Goal: Task Accomplishment & Management: Use online tool/utility

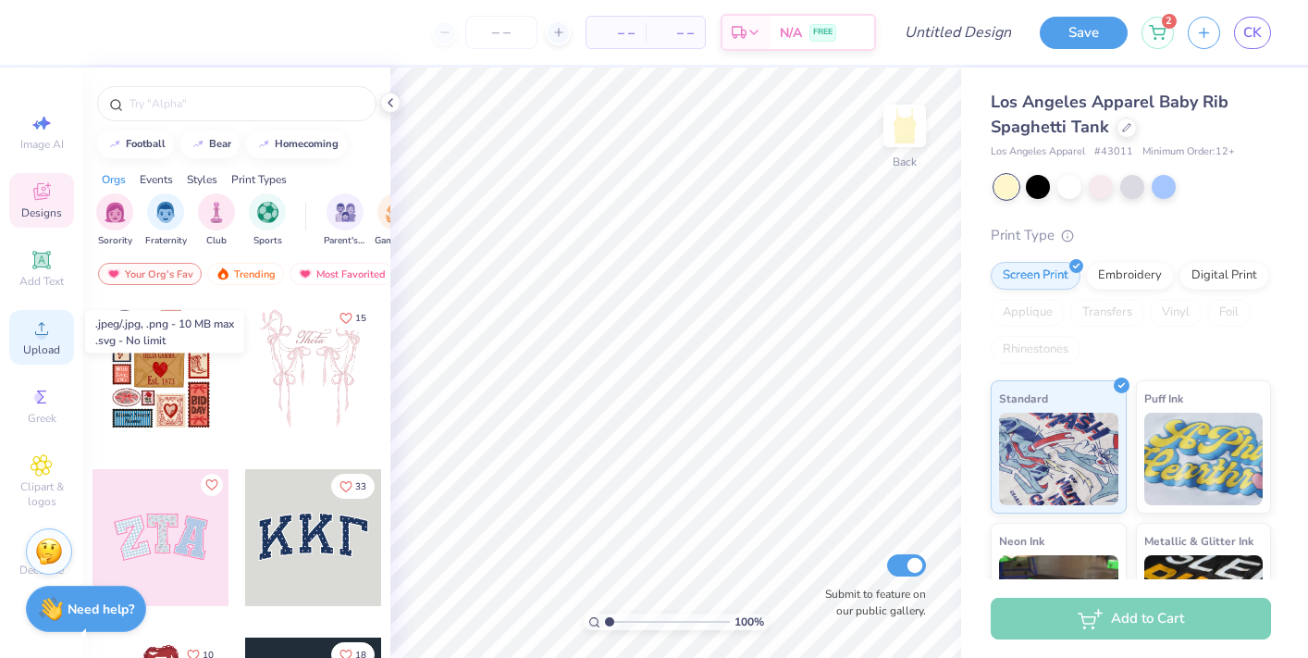
click at [52, 347] on span "Upload" at bounding box center [41, 349] width 37 height 15
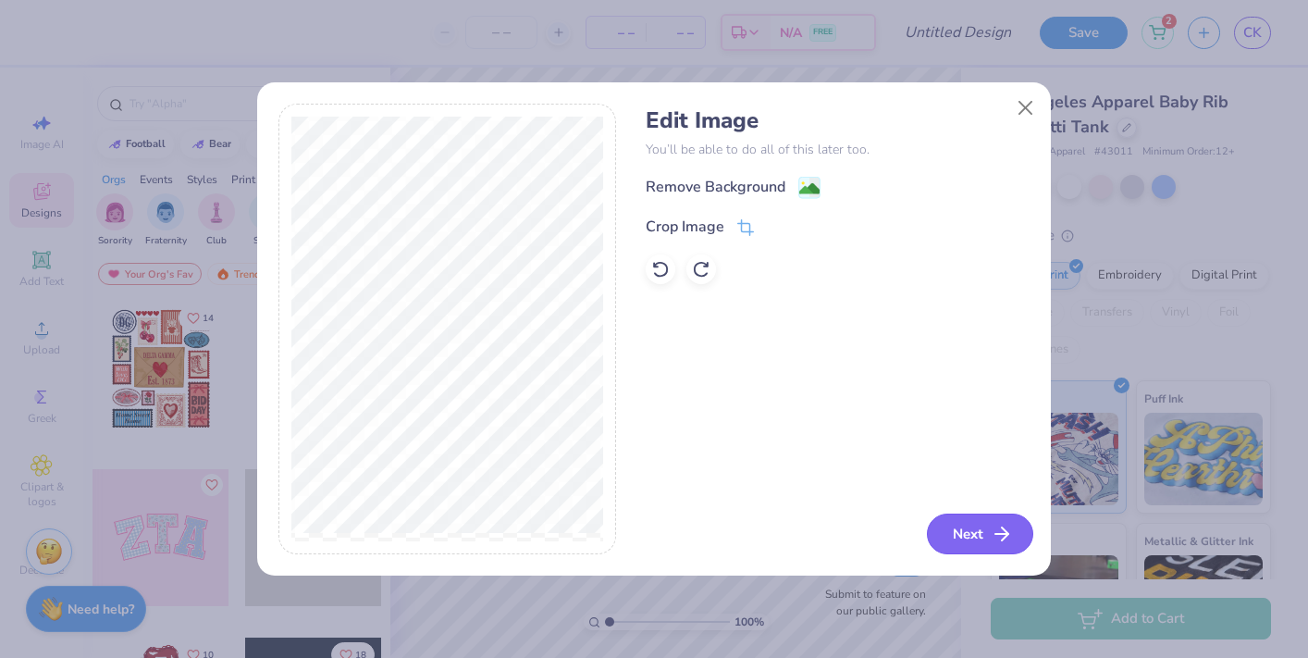
click at [996, 536] on icon "button" at bounding box center [1002, 534] width 22 height 22
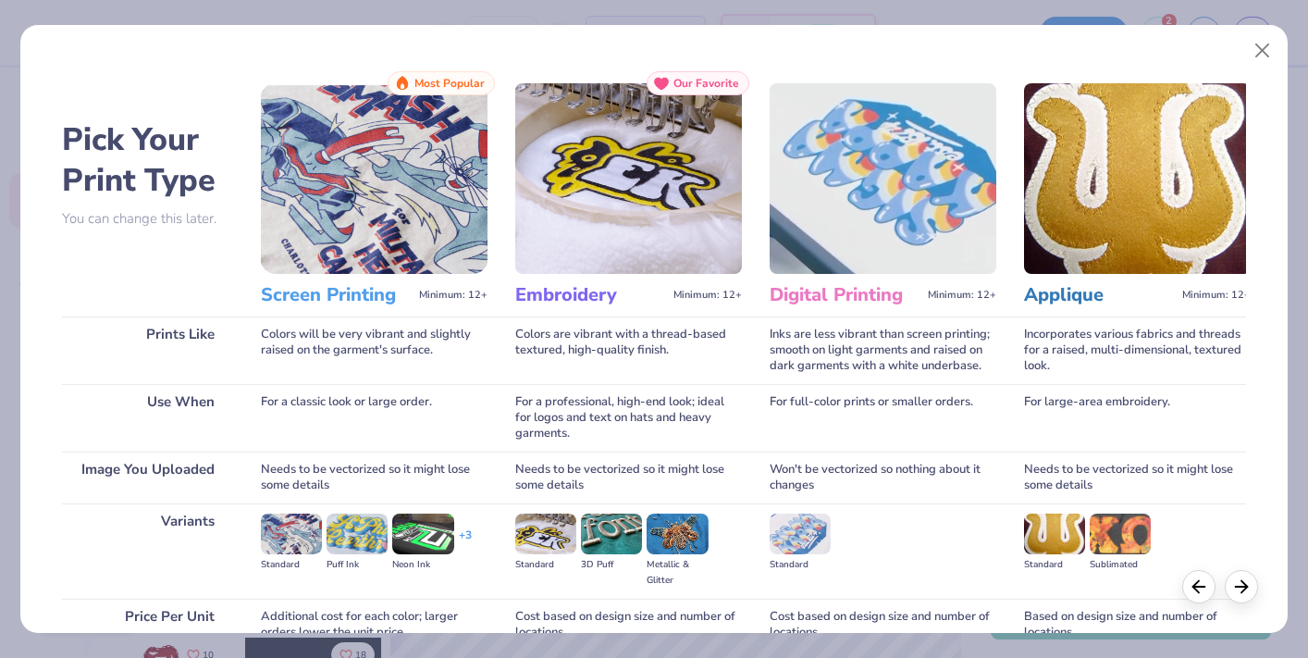
scroll to position [156, 0]
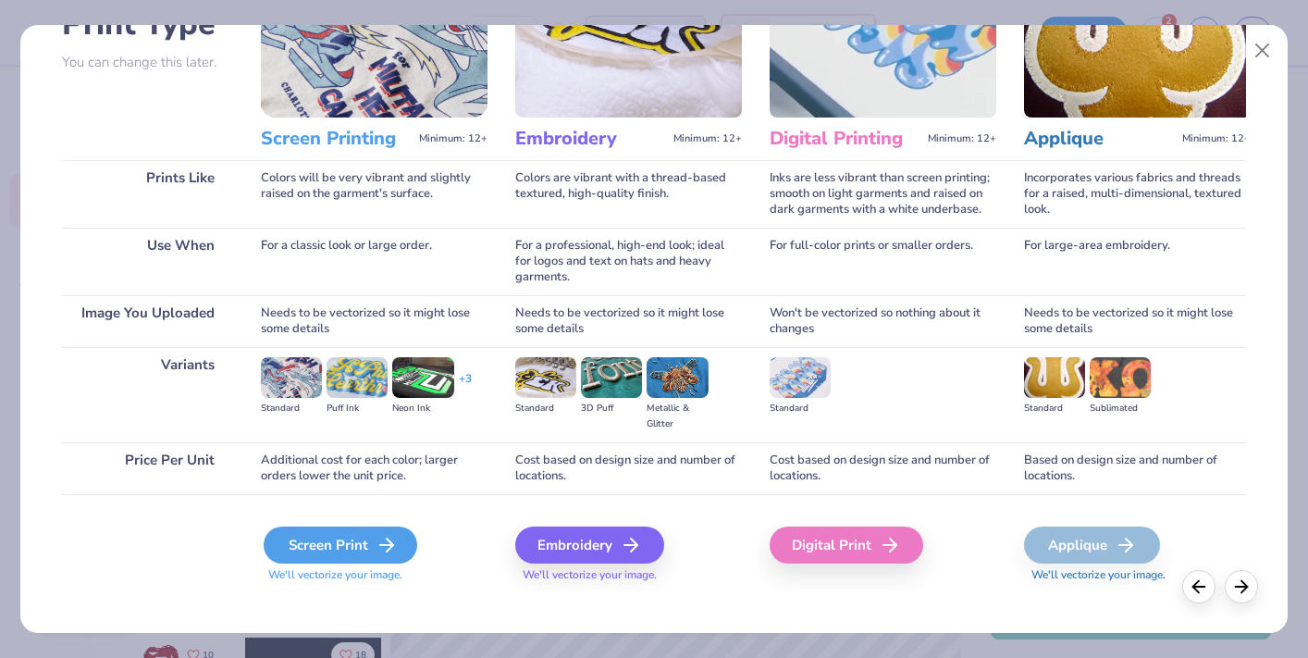
click at [364, 530] on div "Screen Print" at bounding box center [341, 544] width 154 height 37
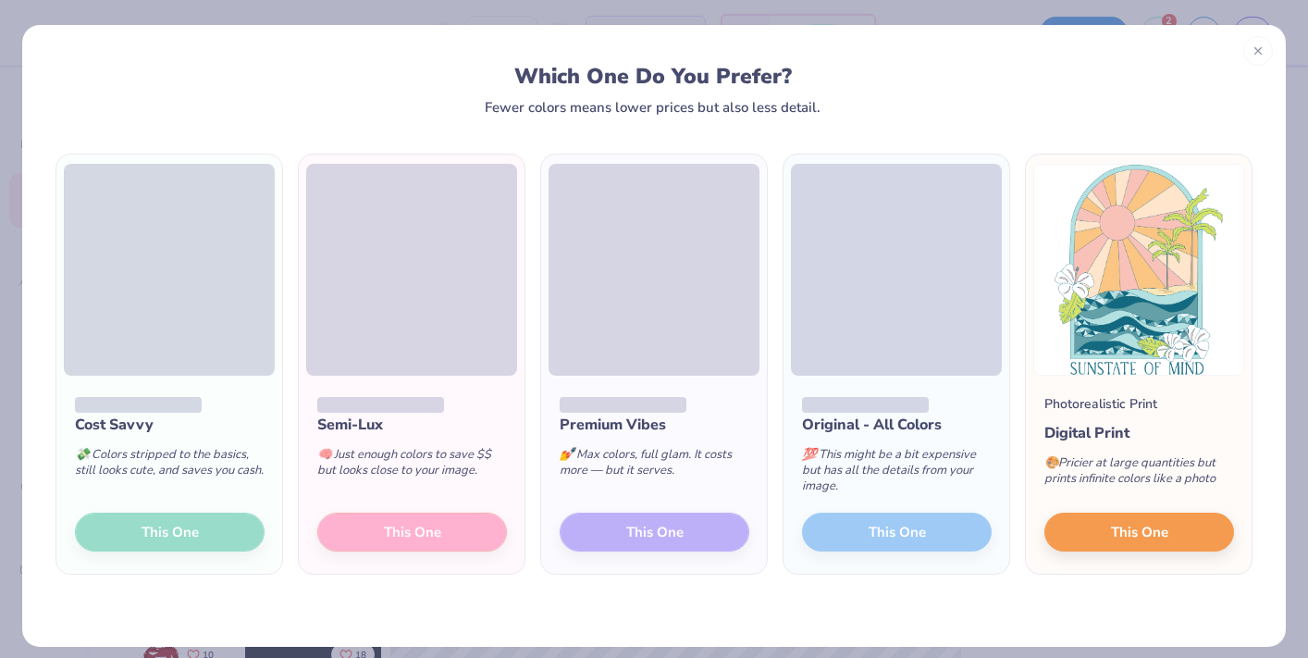
scroll to position [14, 0]
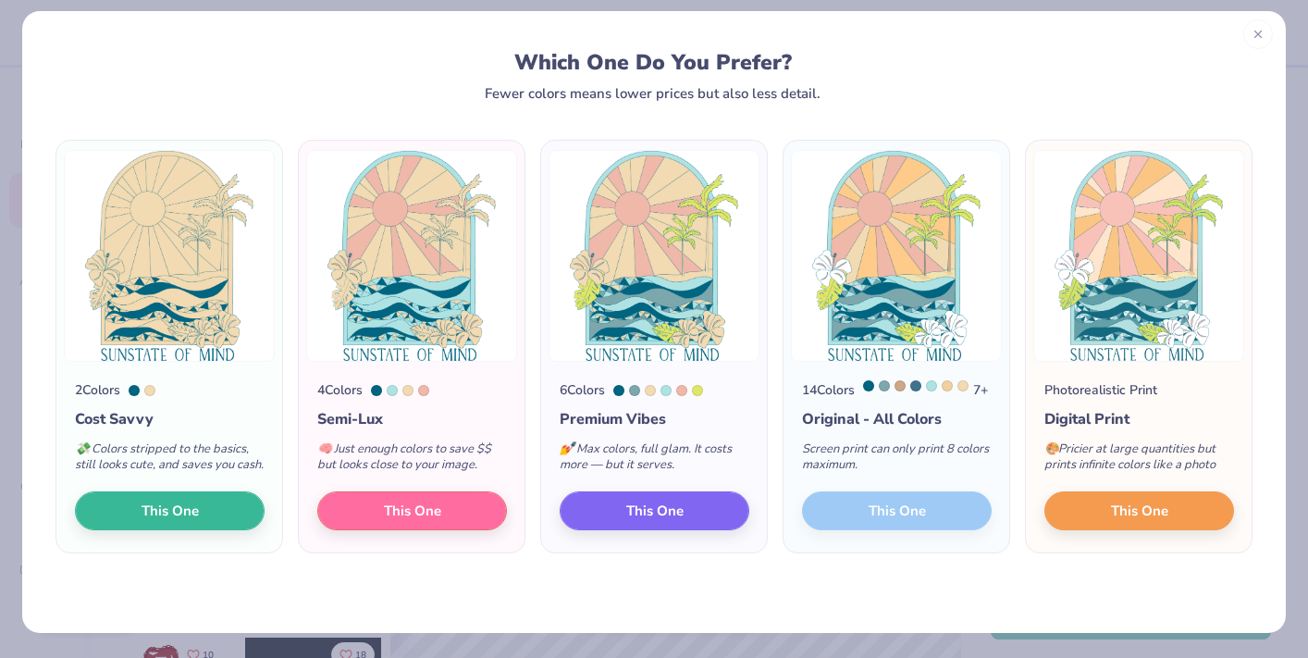
click at [1258, 35] on icon at bounding box center [1257, 34] width 13 height 13
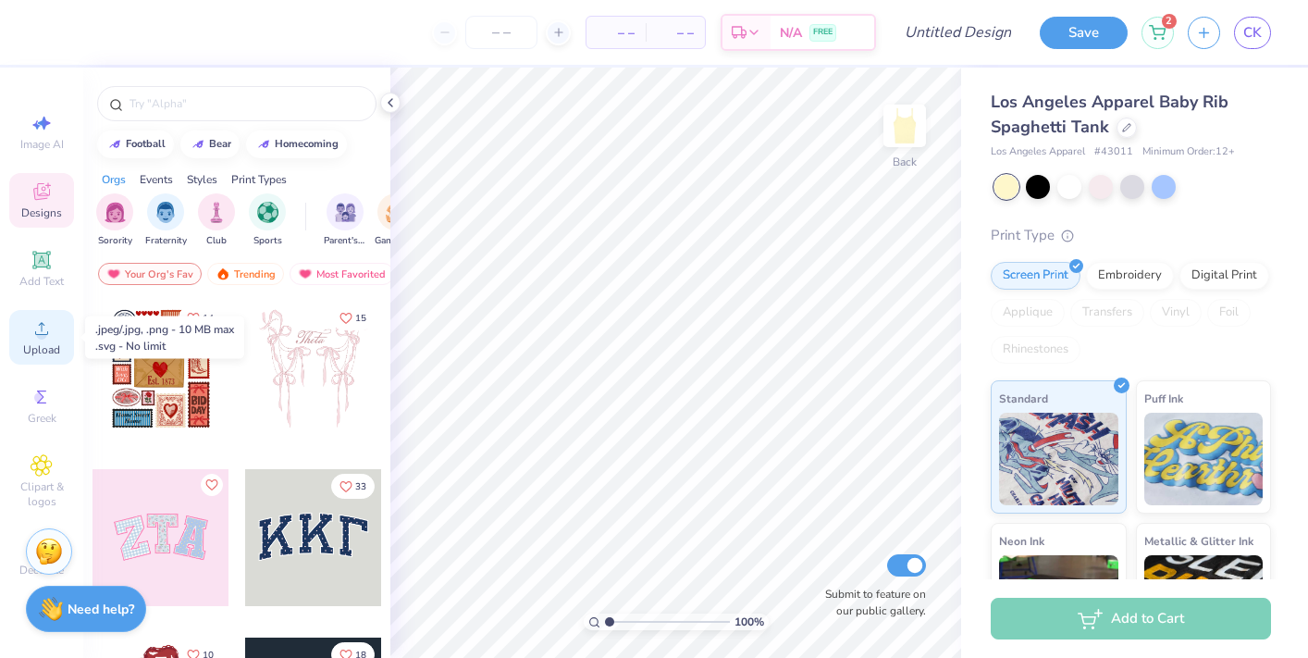
click at [38, 352] on span "Upload" at bounding box center [41, 349] width 37 height 15
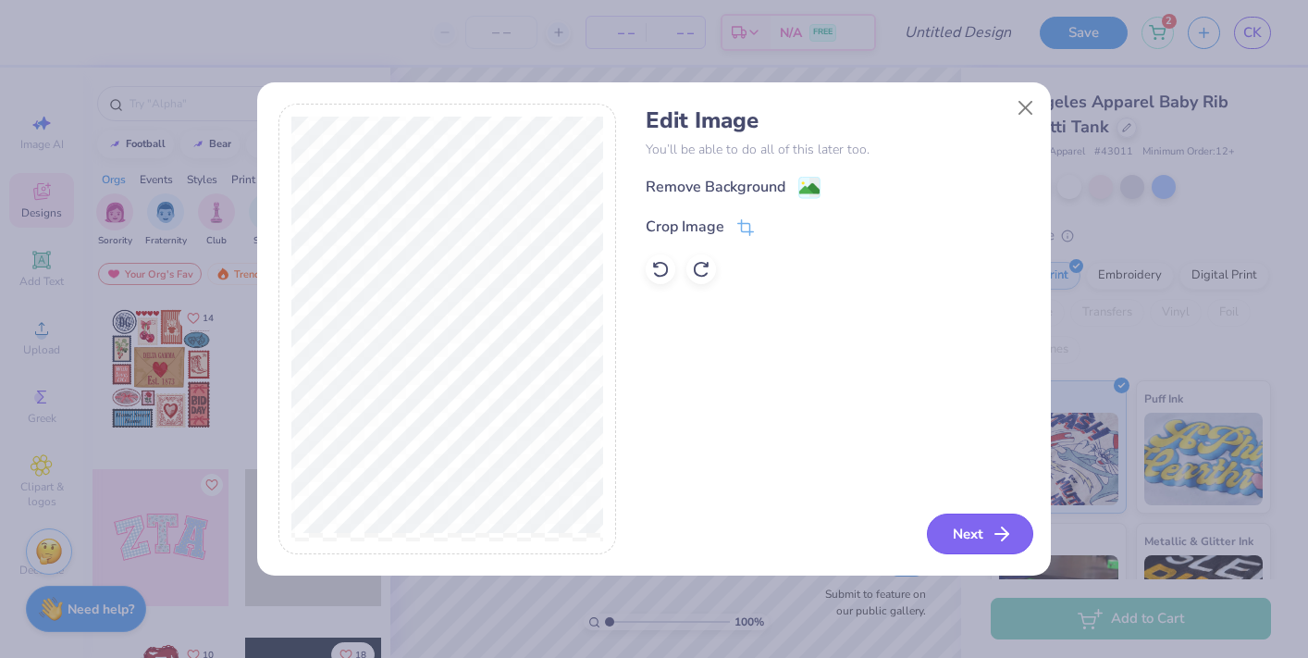
click at [977, 533] on button "Next" at bounding box center [980, 533] width 106 height 41
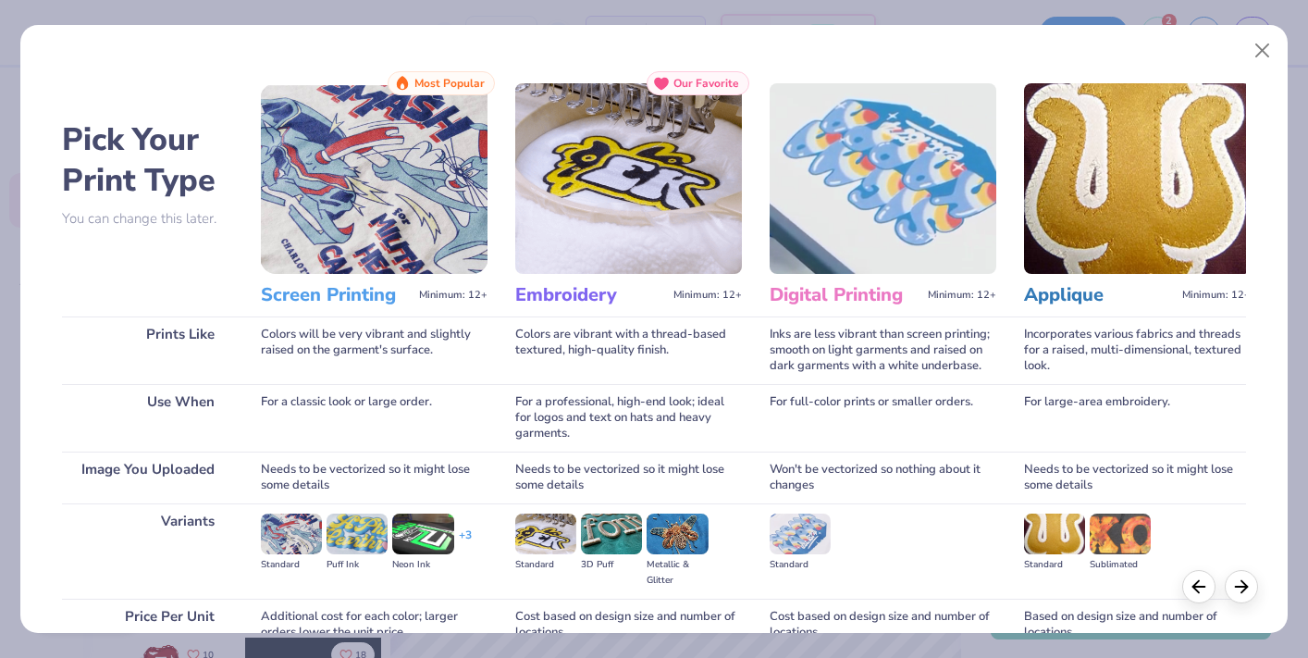
scroll to position [156, 0]
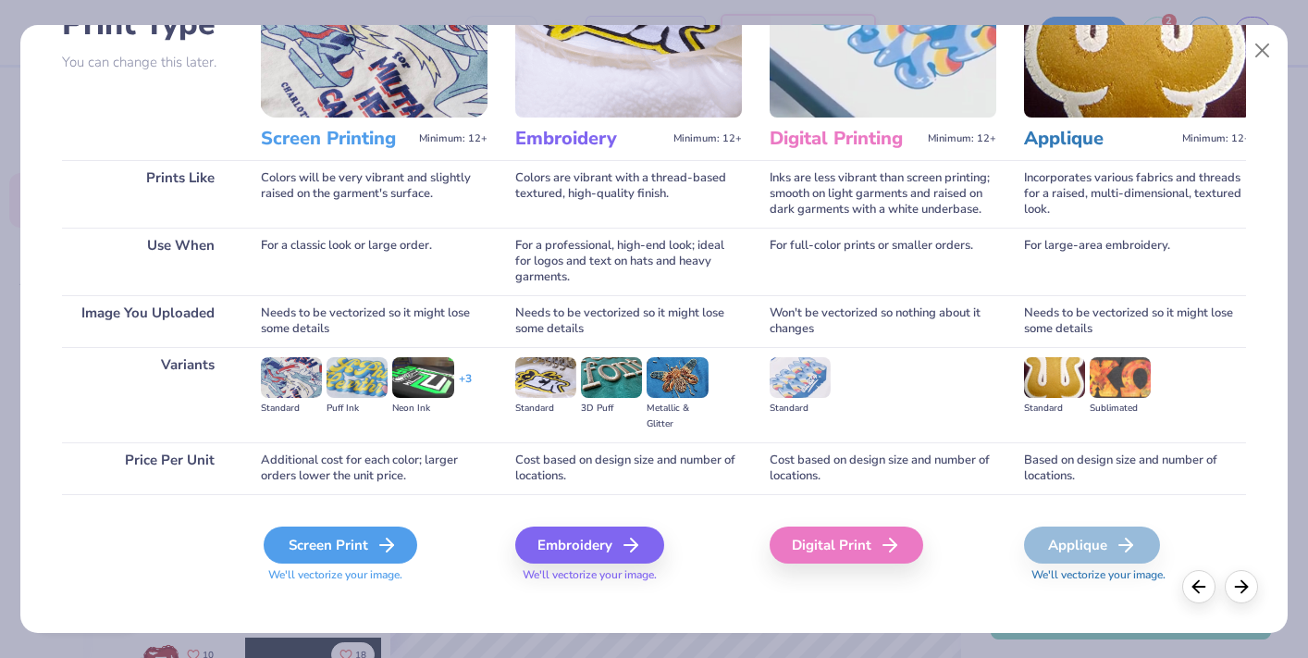
click at [358, 526] on div "Screen Print" at bounding box center [341, 544] width 154 height 37
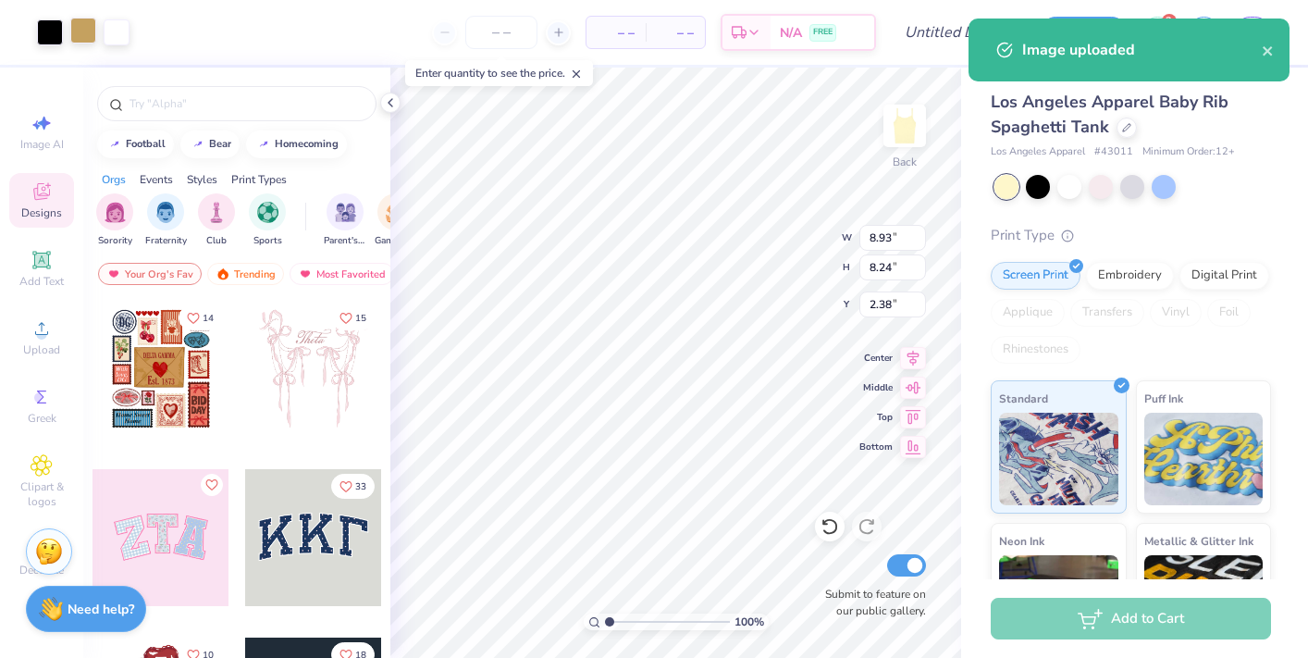
click at [85, 26] on div at bounding box center [83, 31] width 26 height 26
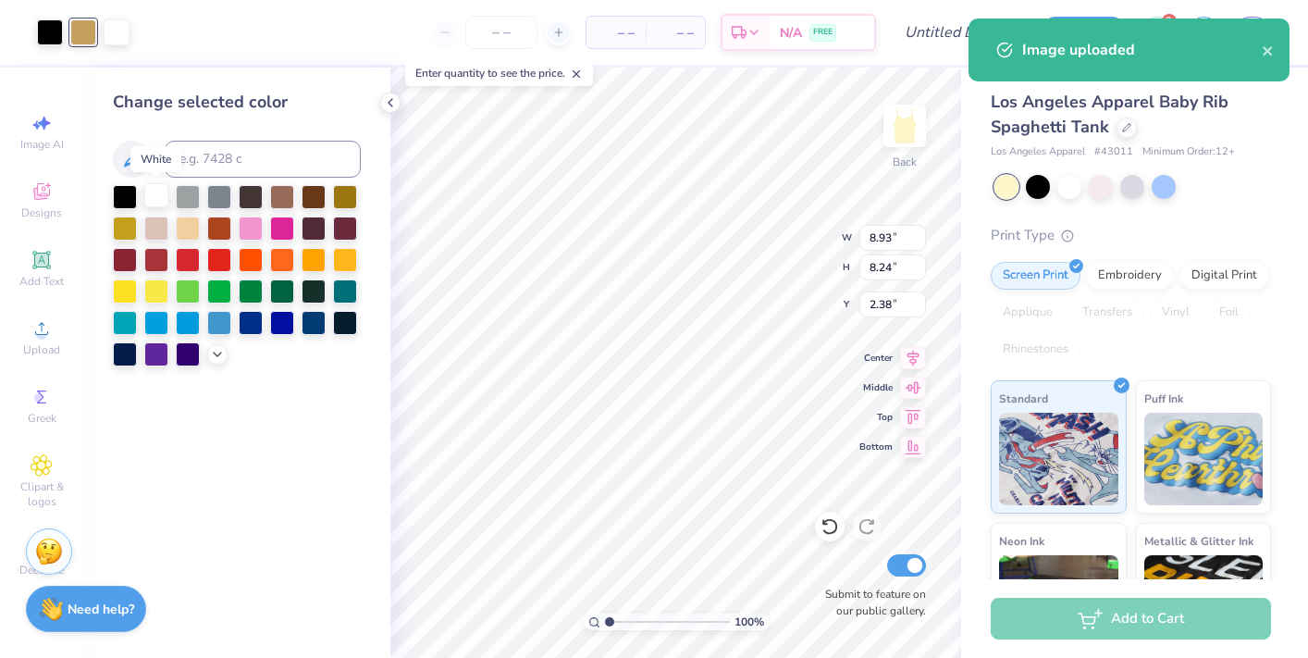
click at [157, 197] on div at bounding box center [156, 195] width 24 height 24
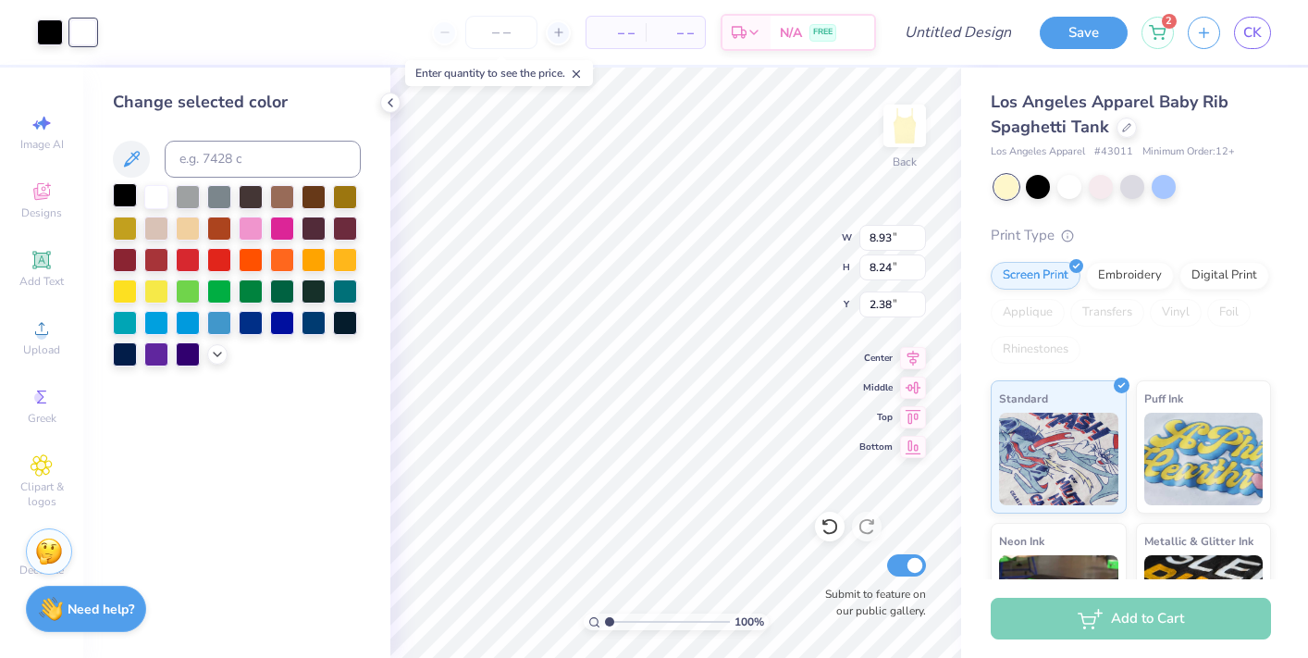
click at [130, 191] on div at bounding box center [125, 195] width 24 height 24
click at [190, 190] on div at bounding box center [188, 195] width 24 height 24
click at [216, 192] on div at bounding box center [219, 195] width 24 height 24
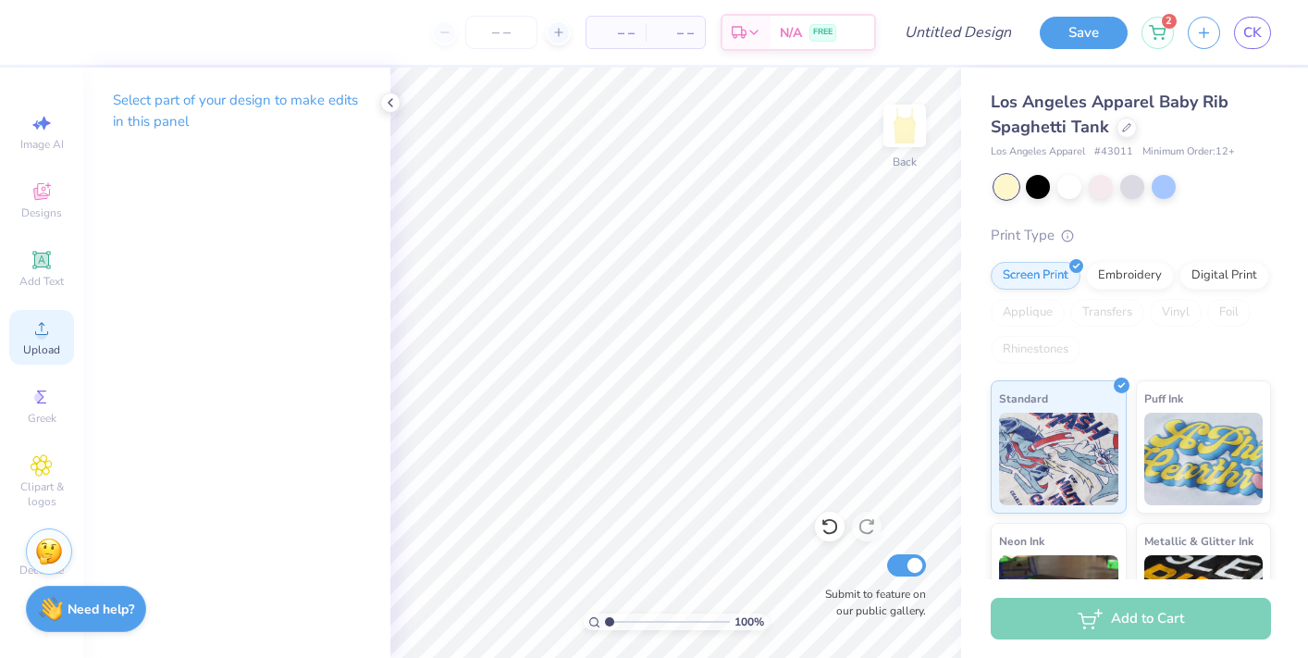
click at [40, 347] on span "Upload" at bounding box center [41, 349] width 37 height 15
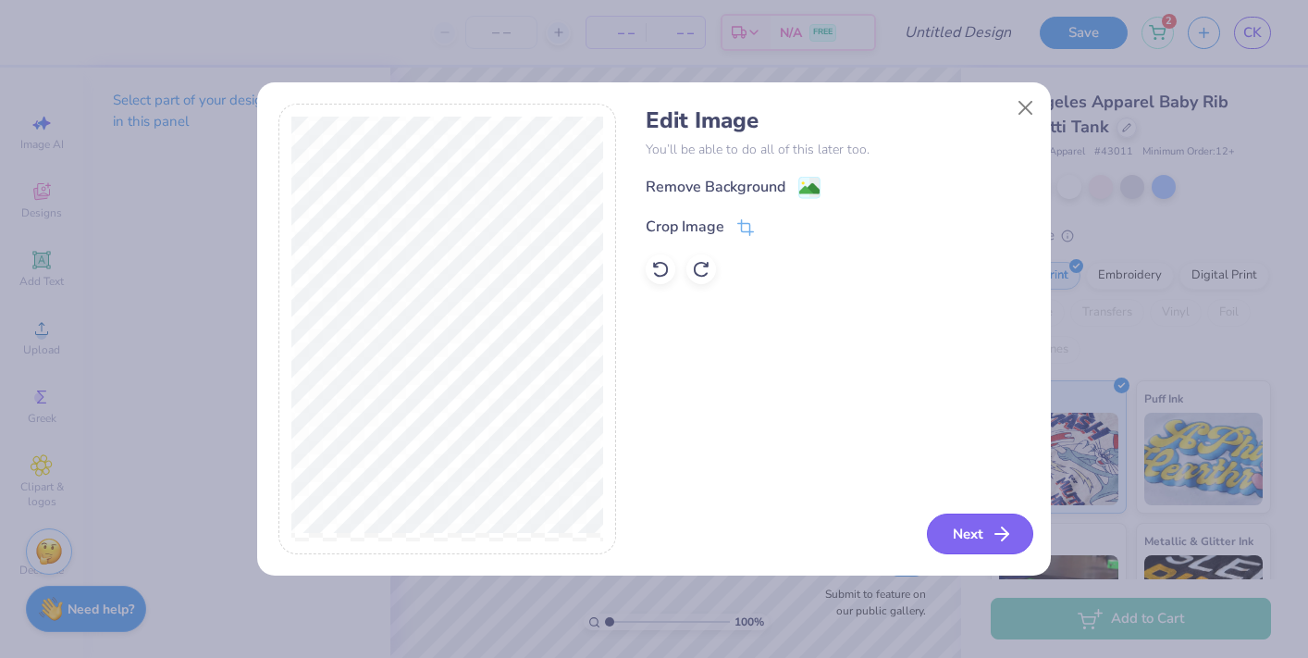
click at [968, 530] on button "Next" at bounding box center [980, 533] width 106 height 41
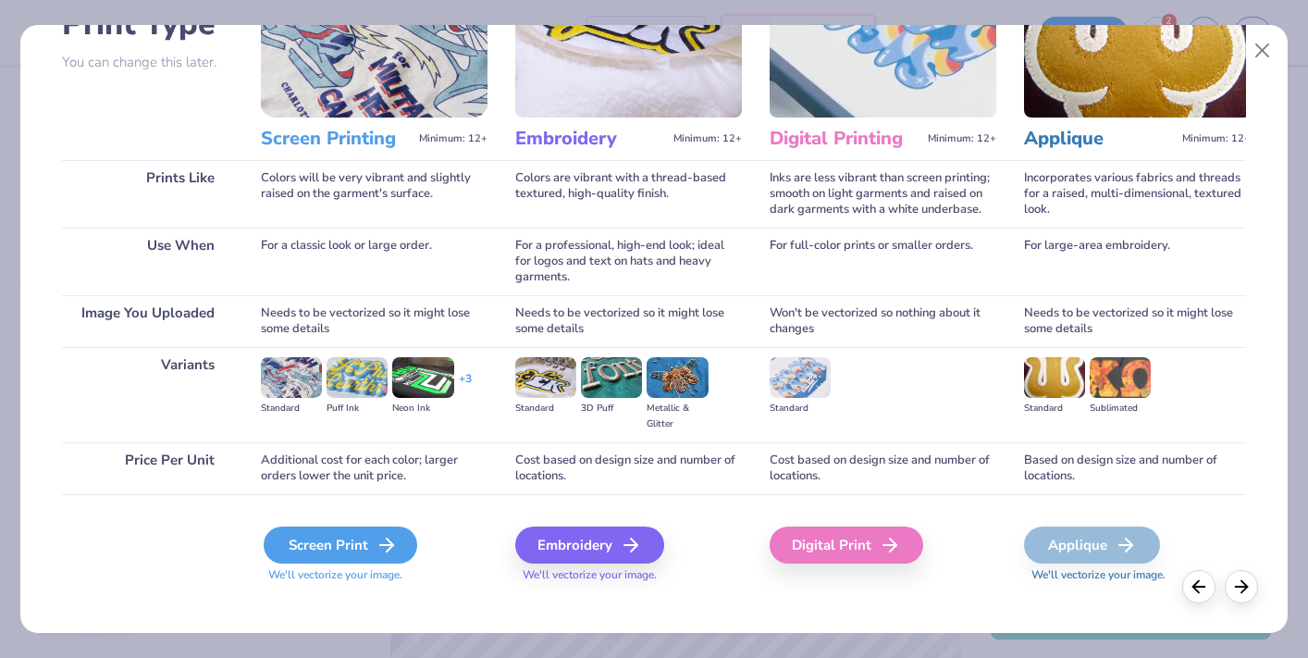
click at [330, 526] on div "Screen Print" at bounding box center [341, 544] width 154 height 37
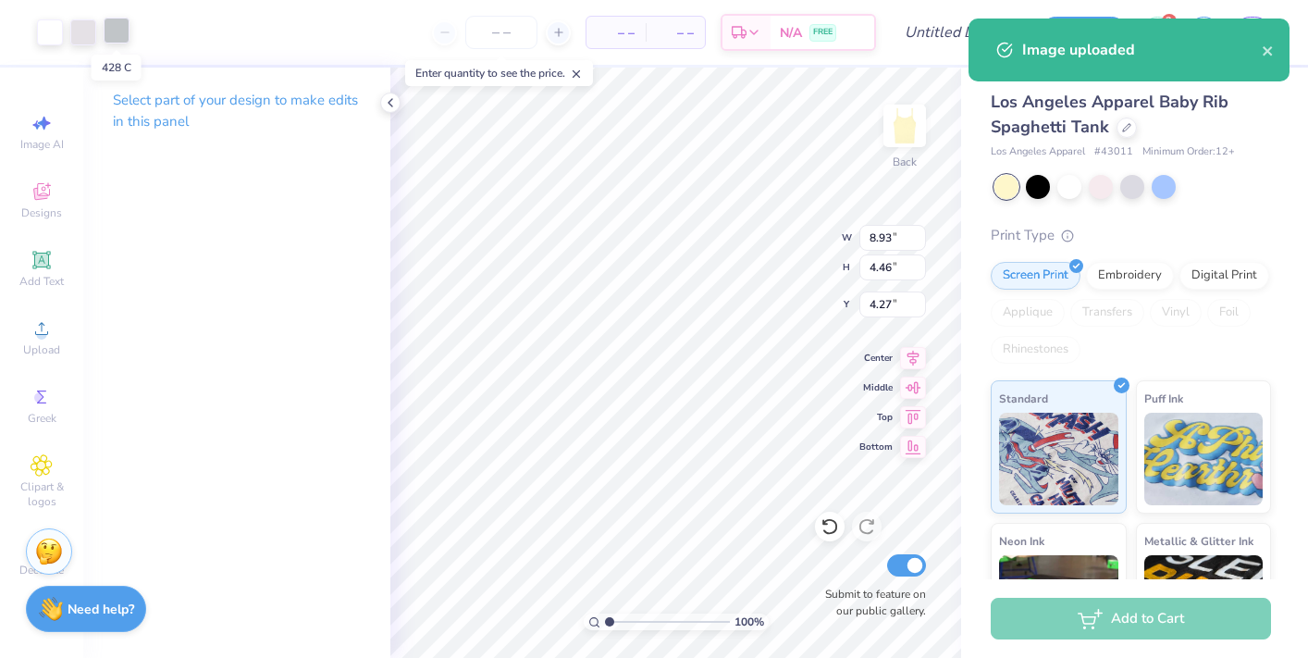
click at [112, 27] on div at bounding box center [117, 31] width 26 height 26
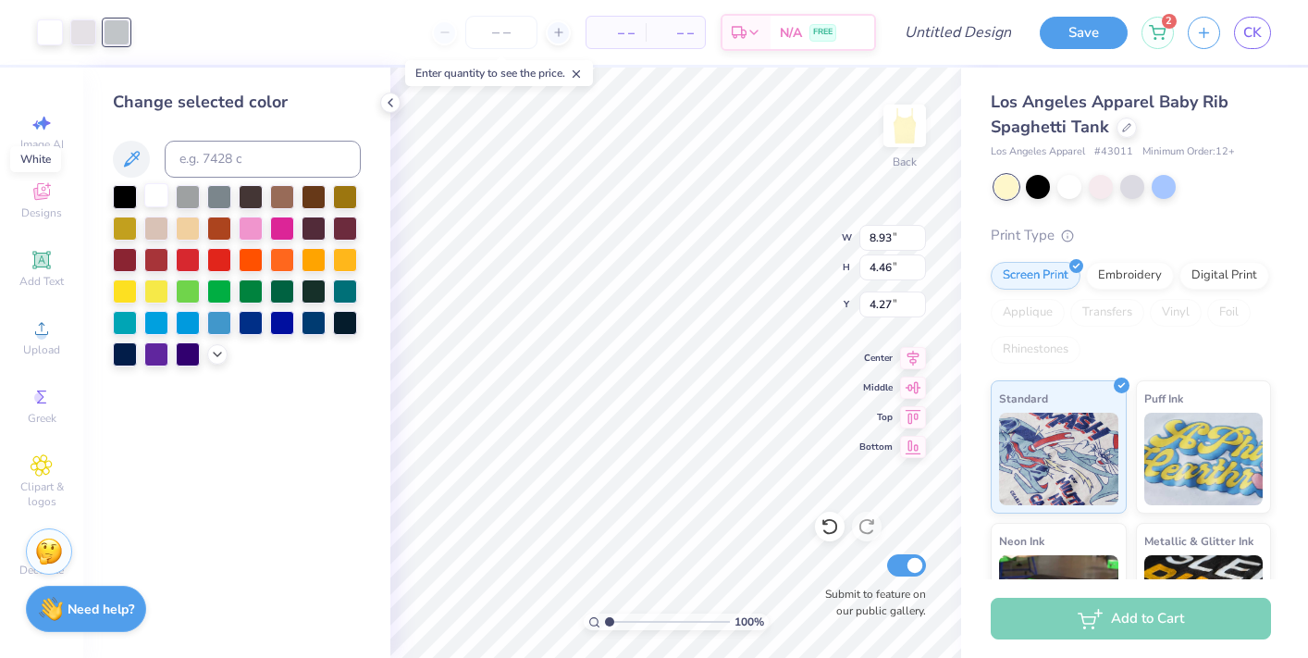
click at [154, 203] on div at bounding box center [156, 195] width 24 height 24
click at [155, 203] on div at bounding box center [156, 195] width 24 height 24
click at [89, 32] on div at bounding box center [83, 31] width 26 height 26
click at [157, 187] on div at bounding box center [156, 195] width 24 height 24
click at [117, 31] on div at bounding box center [117, 31] width 26 height 26
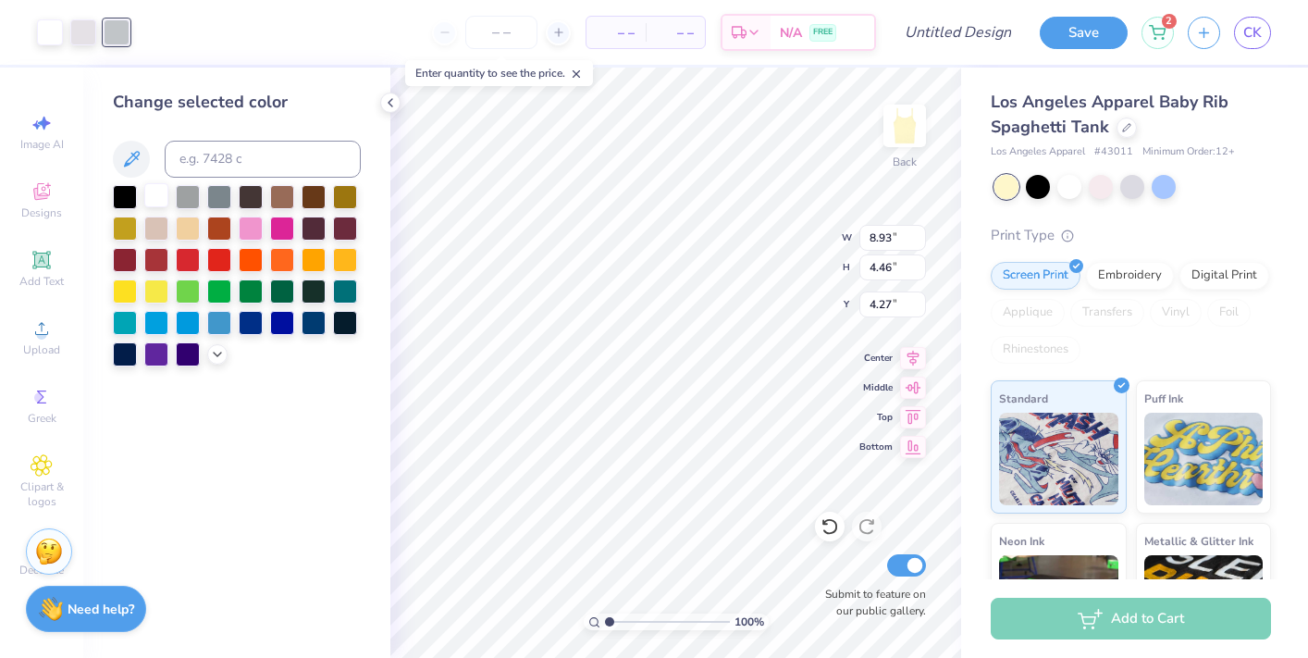
click at [159, 196] on div at bounding box center [156, 195] width 24 height 24
click at [190, 194] on div at bounding box center [188, 195] width 24 height 24
click at [229, 198] on div at bounding box center [219, 195] width 24 height 24
click at [88, 24] on div at bounding box center [83, 31] width 26 height 26
click at [216, 198] on div at bounding box center [219, 195] width 24 height 24
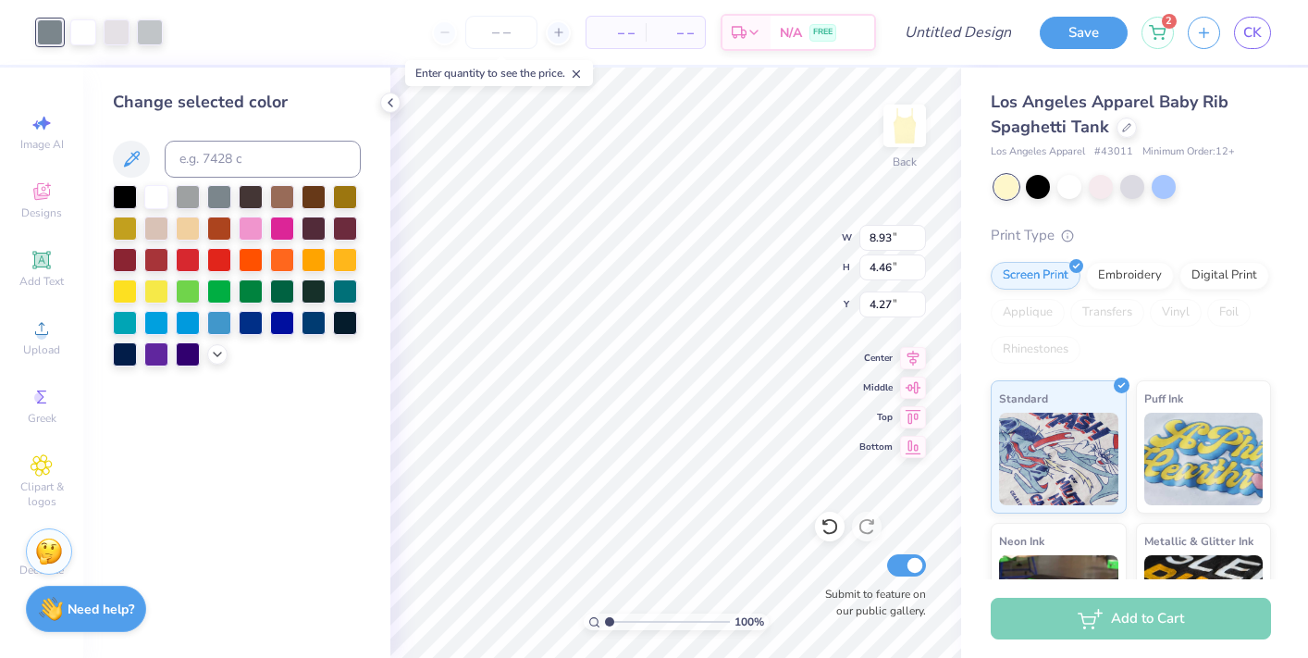
click at [108, 6] on div "Art colors" at bounding box center [81, 32] width 163 height 65
click at [113, 25] on div at bounding box center [117, 31] width 26 height 26
click at [216, 189] on div at bounding box center [219, 195] width 24 height 24
click at [152, 29] on div at bounding box center [150, 31] width 26 height 26
click at [225, 196] on div at bounding box center [219, 195] width 24 height 24
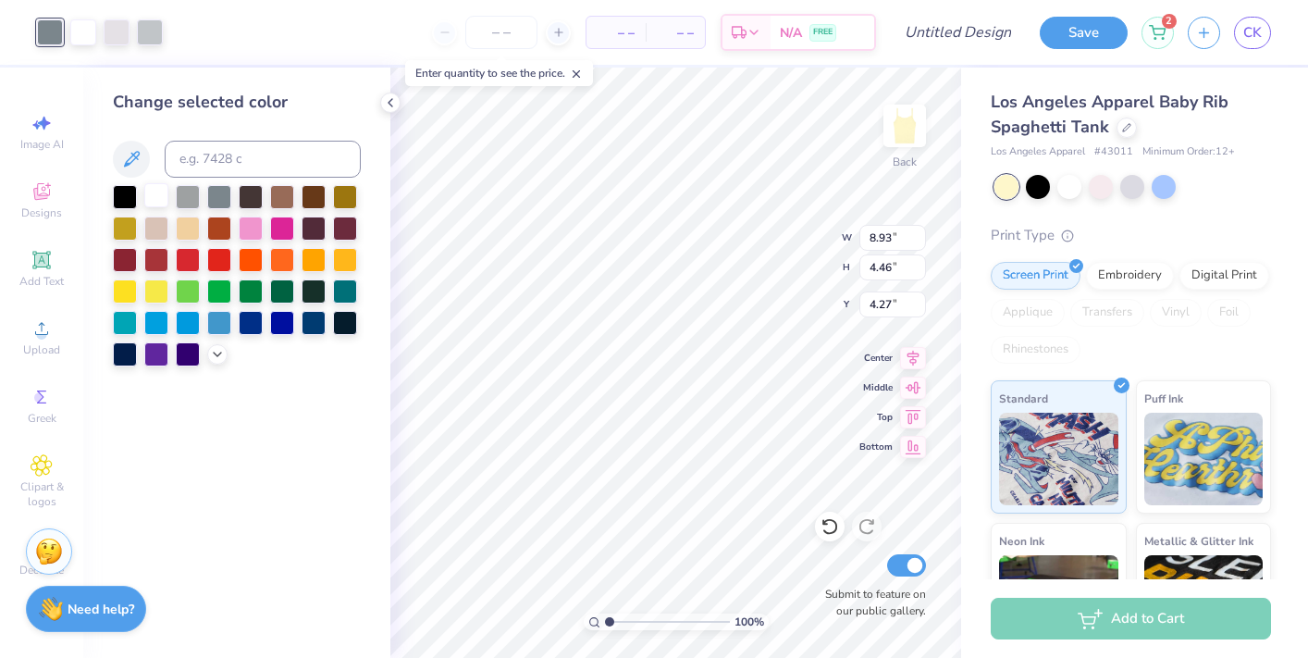
click at [158, 207] on div at bounding box center [156, 195] width 24 height 24
type input "1.38"
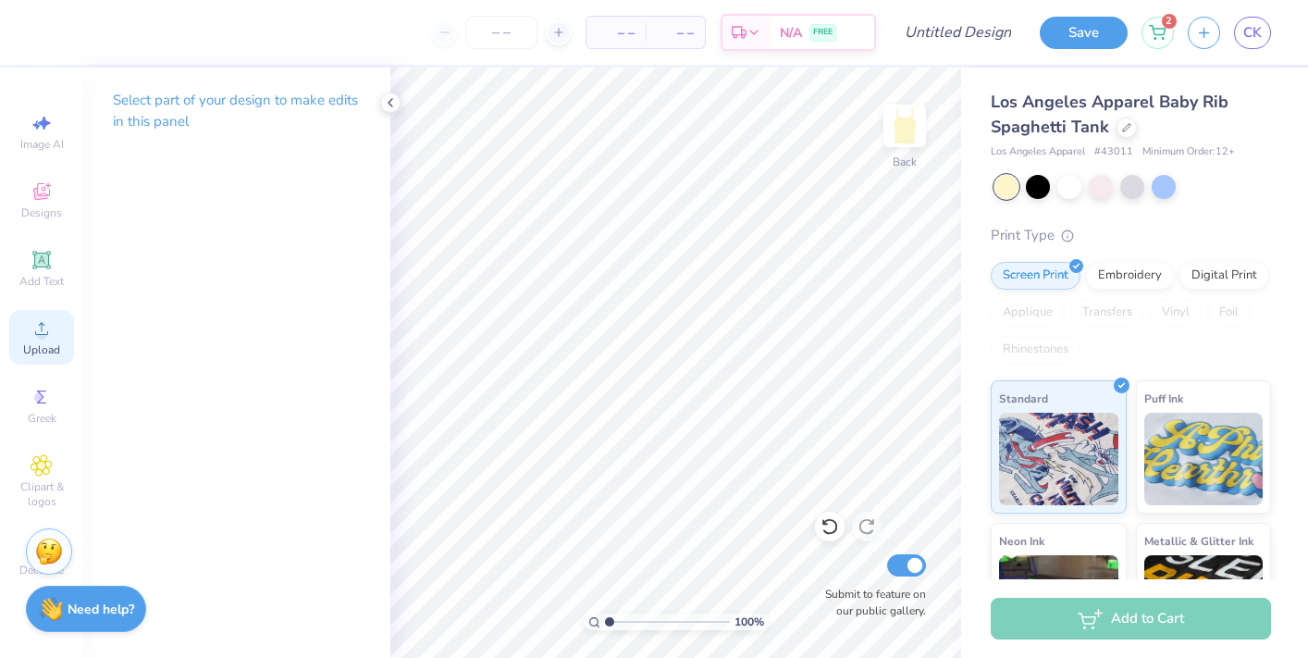
click at [50, 336] on icon at bounding box center [42, 328] width 22 height 22
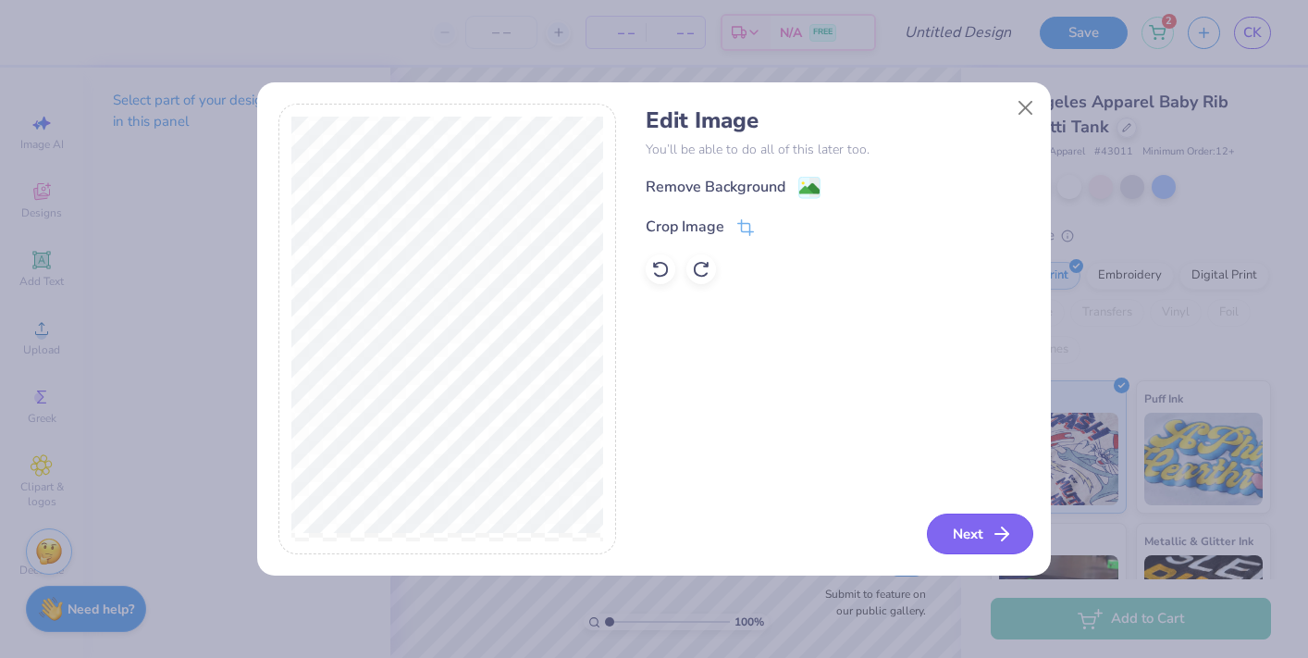
click at [954, 526] on button "Next" at bounding box center [980, 533] width 106 height 41
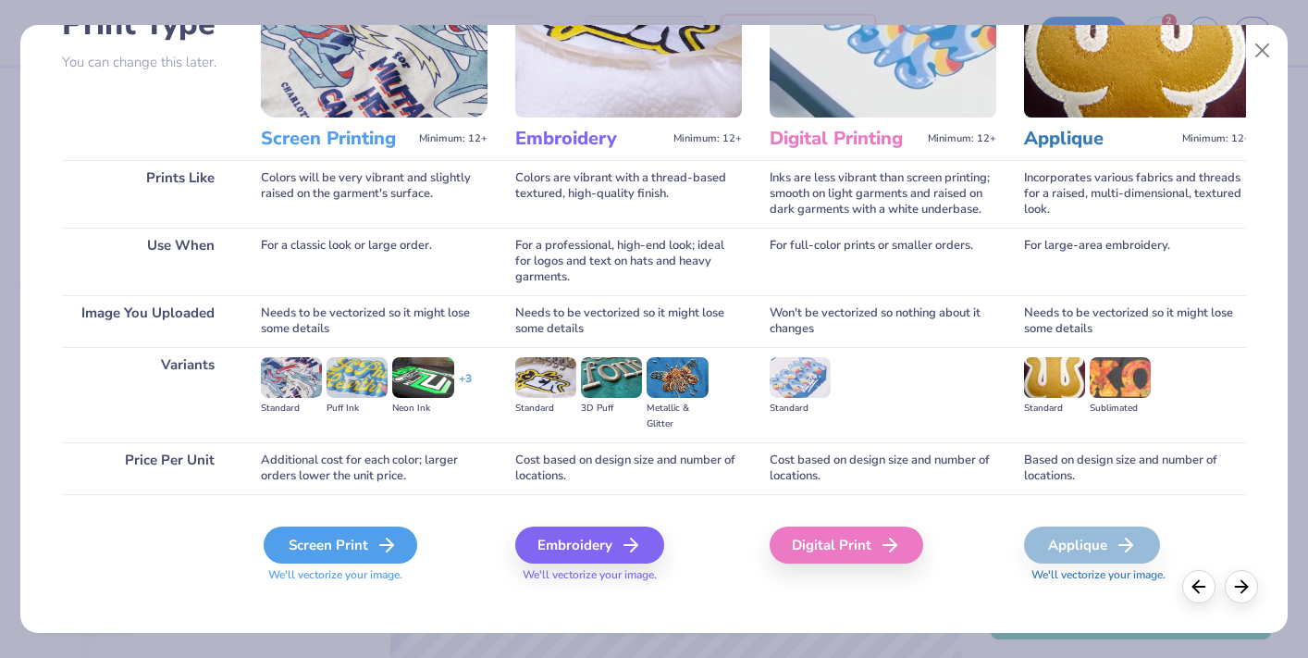
click at [367, 526] on div "Screen Print" at bounding box center [341, 544] width 154 height 37
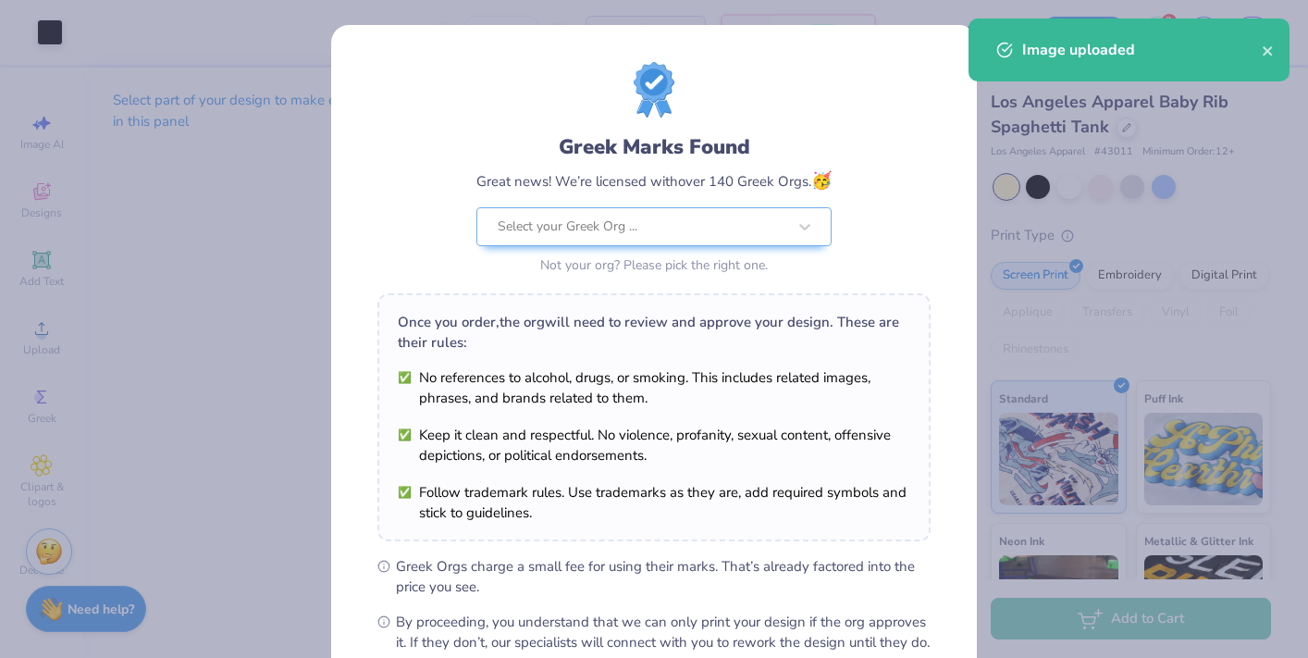
click at [736, 383] on body "Art colors – – Per Item – – Total Est. Delivery N/A FREE Design Title Save 2 CK…" at bounding box center [654, 329] width 1308 height 658
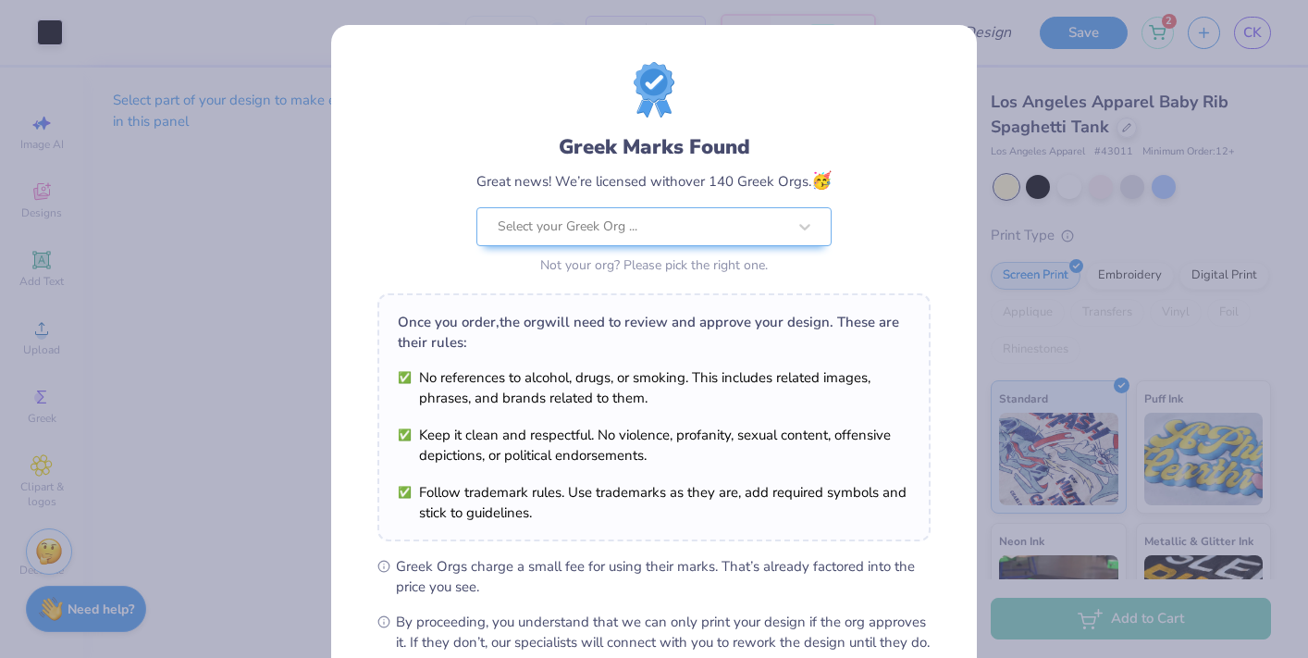
scroll to position [208, 0]
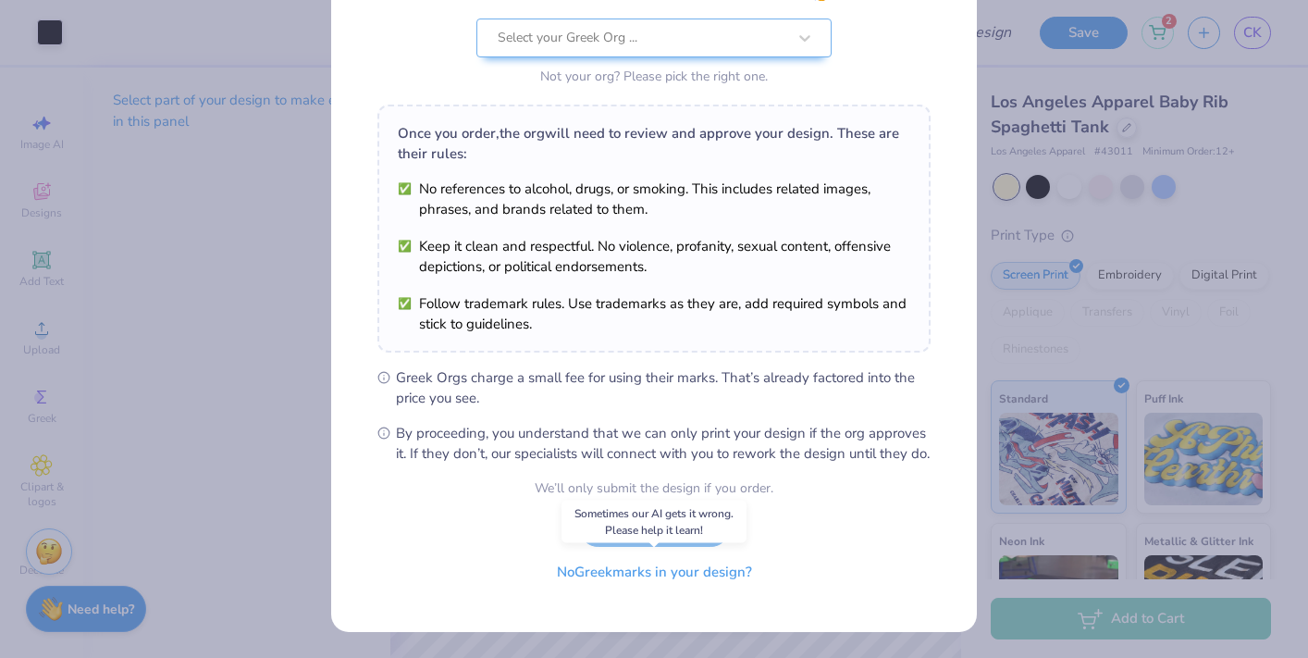
click at [670, 578] on button "No Greek marks in your design?" at bounding box center [654, 572] width 227 height 38
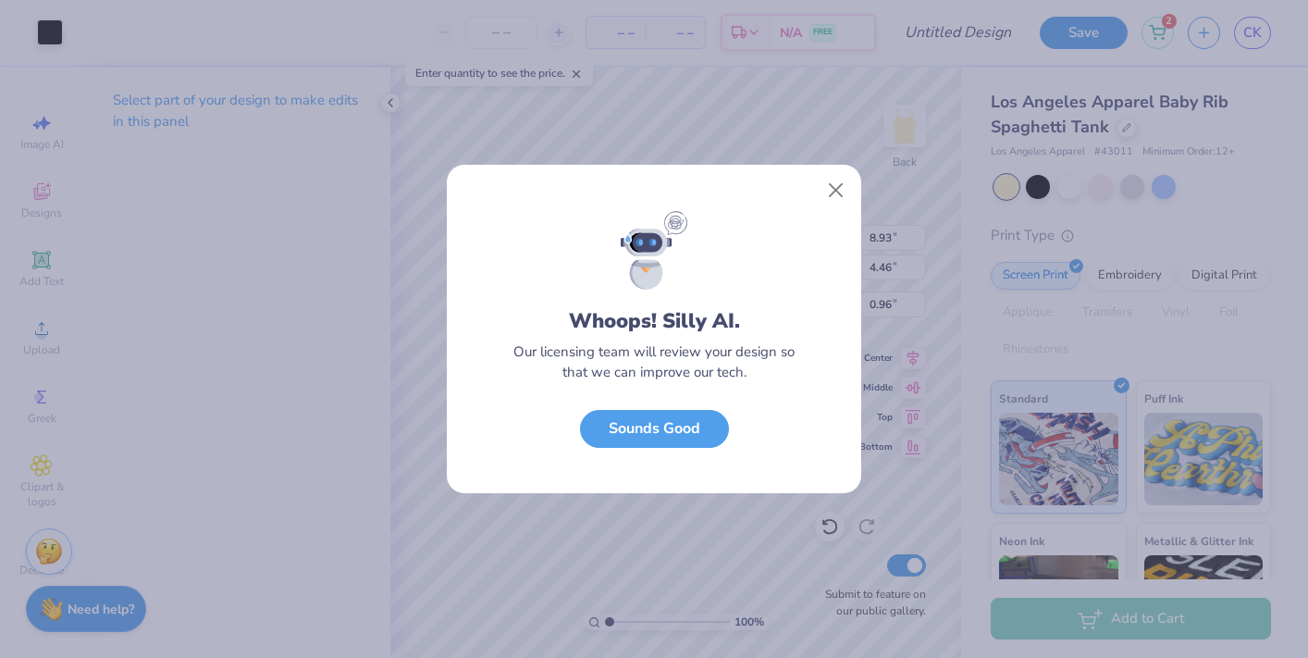
scroll to position [0, 0]
click at [681, 425] on button "Sounds Good" at bounding box center [654, 424] width 149 height 38
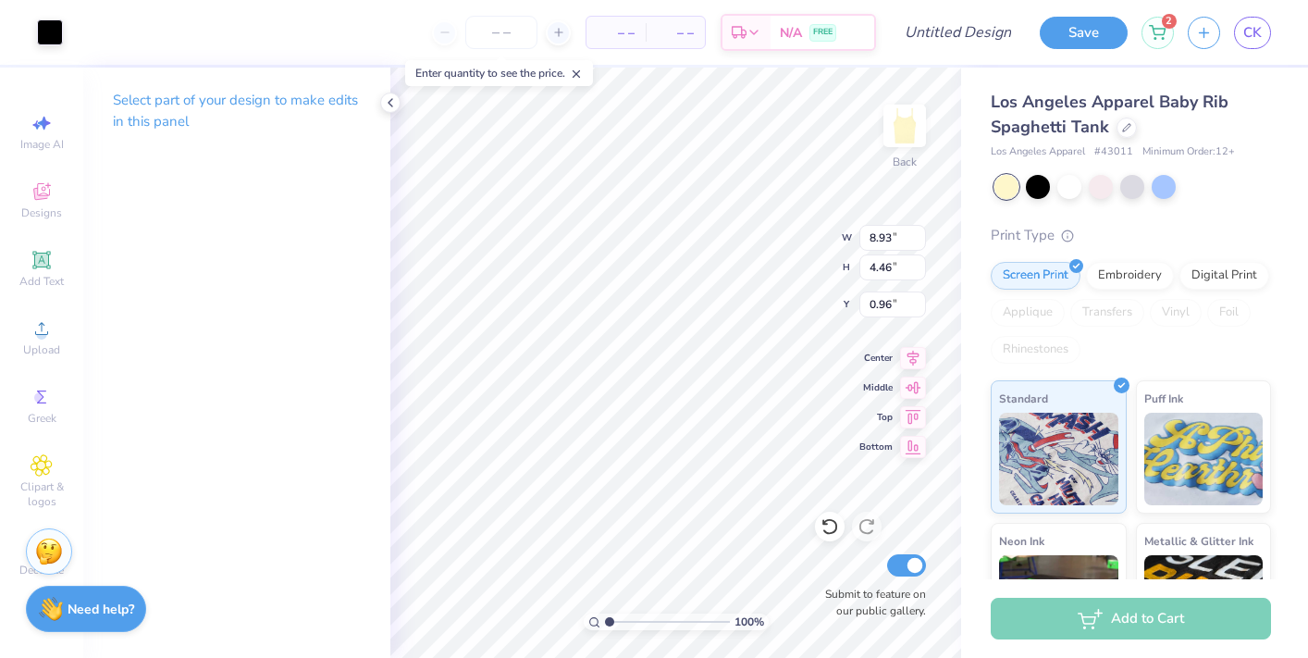
type input "0.79"
type input "8.01"
type input "4.00"
click at [914, 358] on icon at bounding box center [913, 355] width 26 height 22
click at [916, 383] on icon at bounding box center [913, 385] width 26 height 22
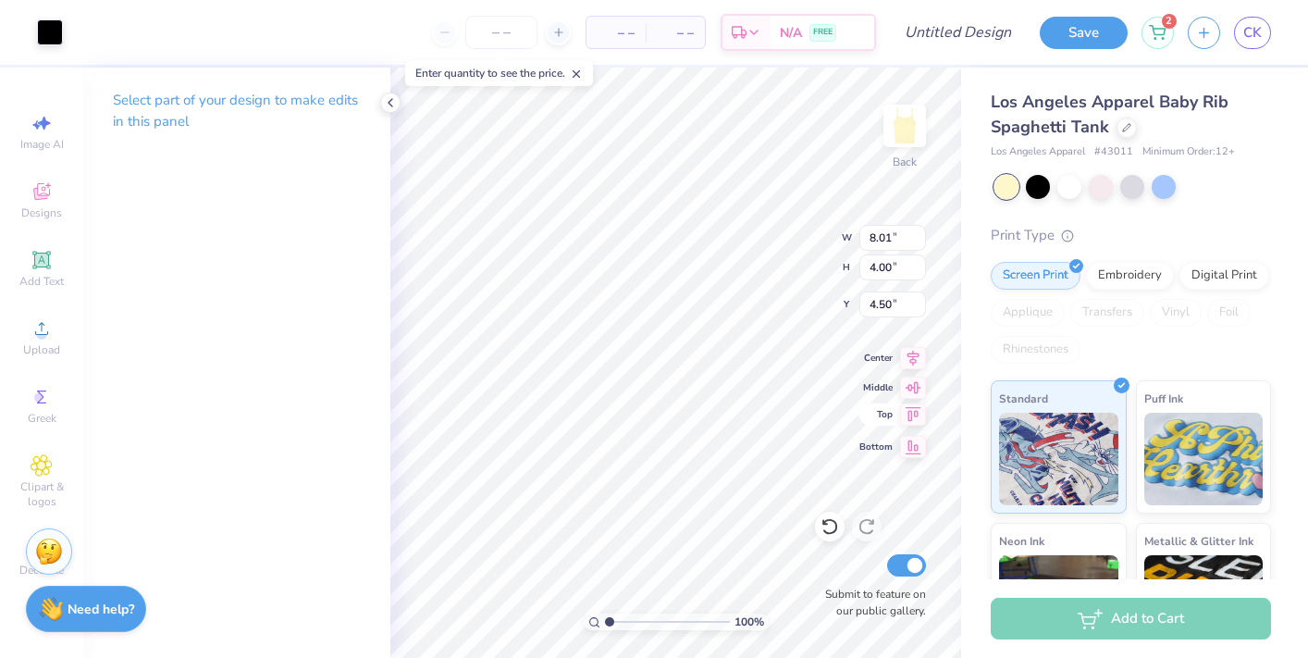
click at [914, 417] on icon at bounding box center [913, 414] width 26 height 22
type input "0.50"
click at [52, 43] on div at bounding box center [50, 31] width 26 height 26
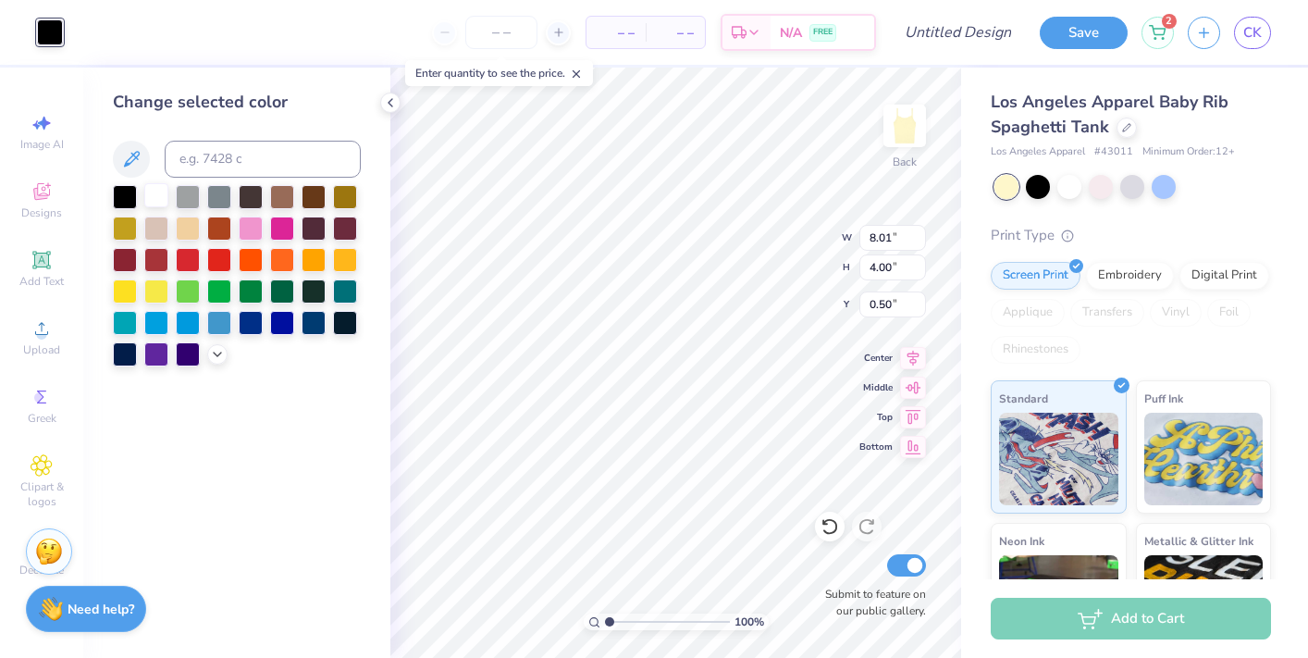
click at [153, 191] on div at bounding box center [156, 195] width 24 height 24
click at [88, 28] on div at bounding box center [83, 31] width 26 height 26
click at [155, 186] on div at bounding box center [156, 195] width 24 height 24
click at [77, 36] on div at bounding box center [83, 31] width 26 height 26
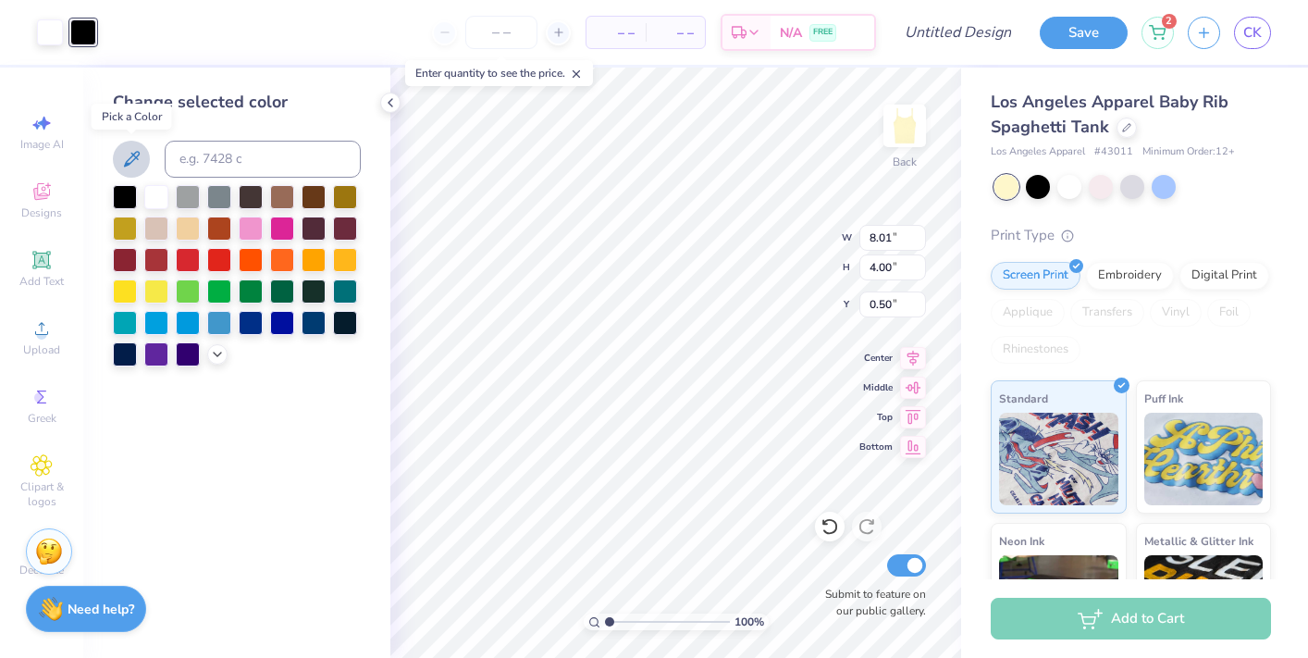
click at [139, 157] on icon at bounding box center [131, 159] width 22 height 22
click at [141, 158] on icon at bounding box center [131, 159] width 22 height 22
click at [220, 351] on icon at bounding box center [217, 352] width 15 height 15
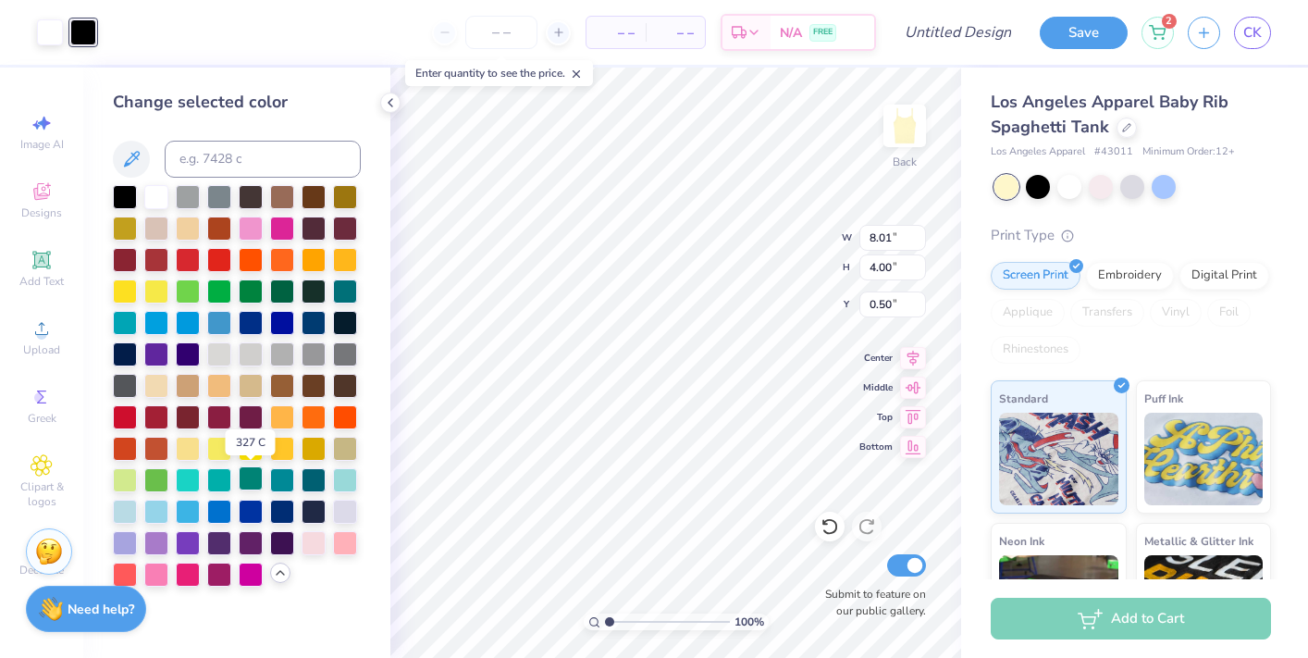
click at [251, 478] on div at bounding box center [251, 478] width 24 height 24
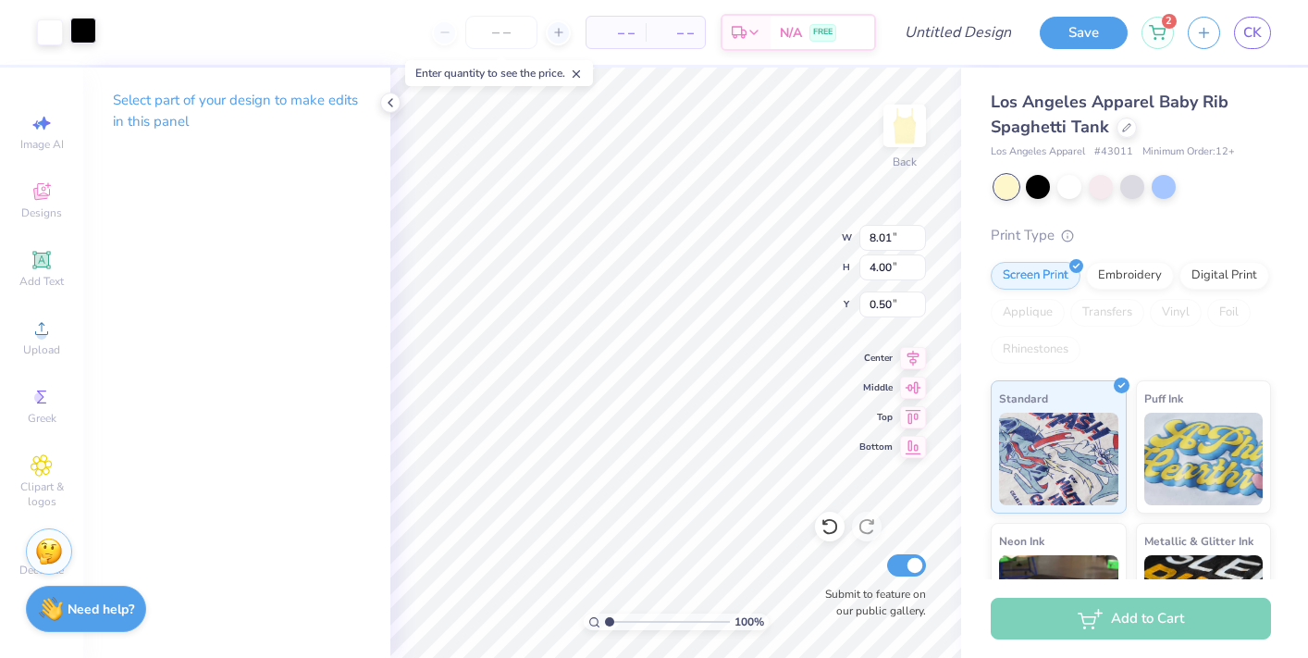
click at [75, 31] on div at bounding box center [83, 31] width 26 height 26
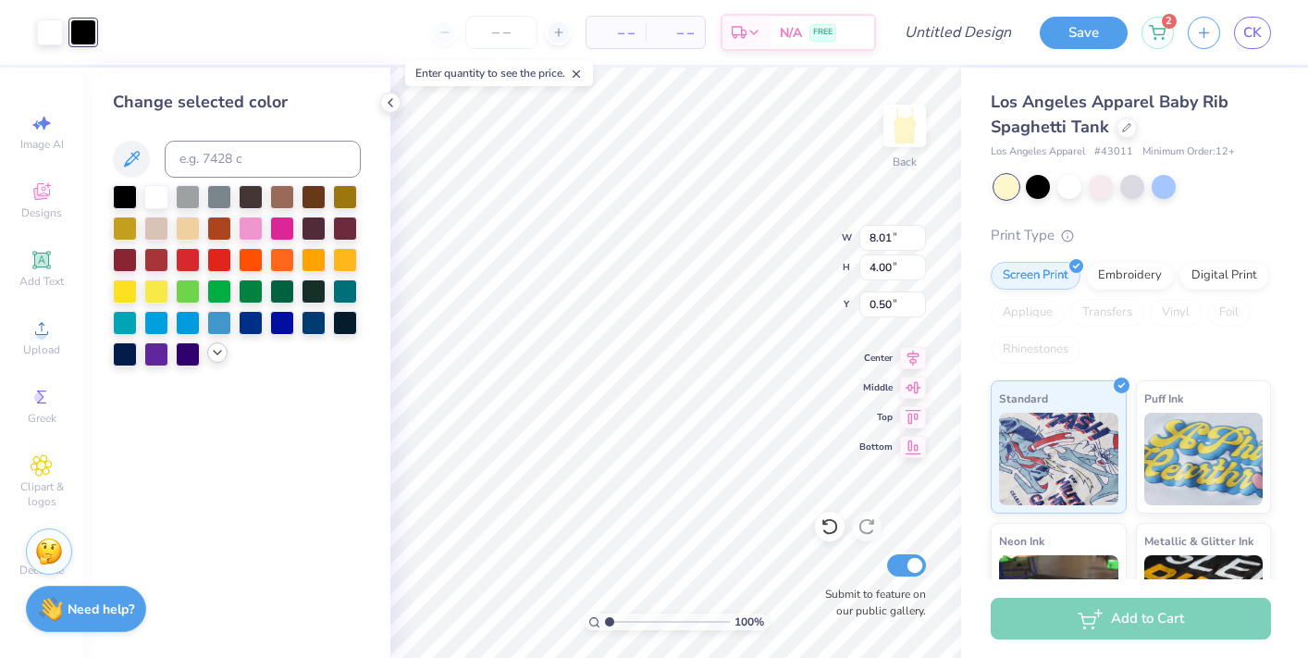
click at [218, 354] on icon at bounding box center [217, 352] width 15 height 15
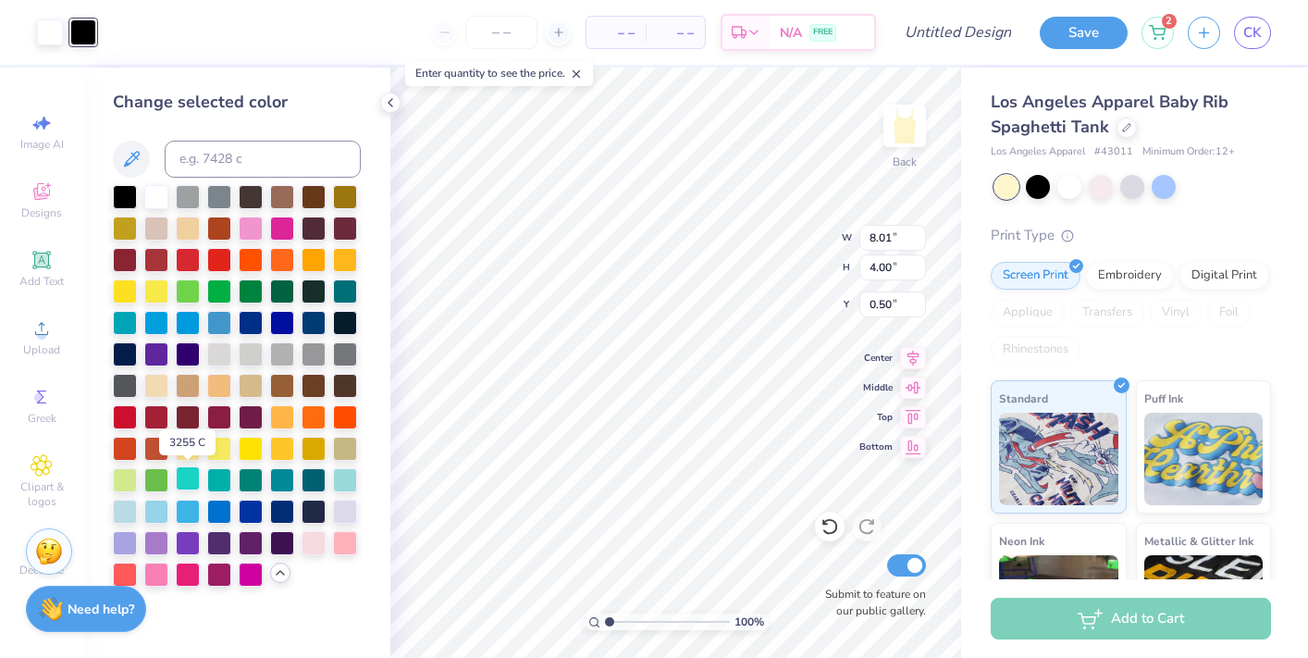
click at [198, 479] on div at bounding box center [188, 478] width 24 height 24
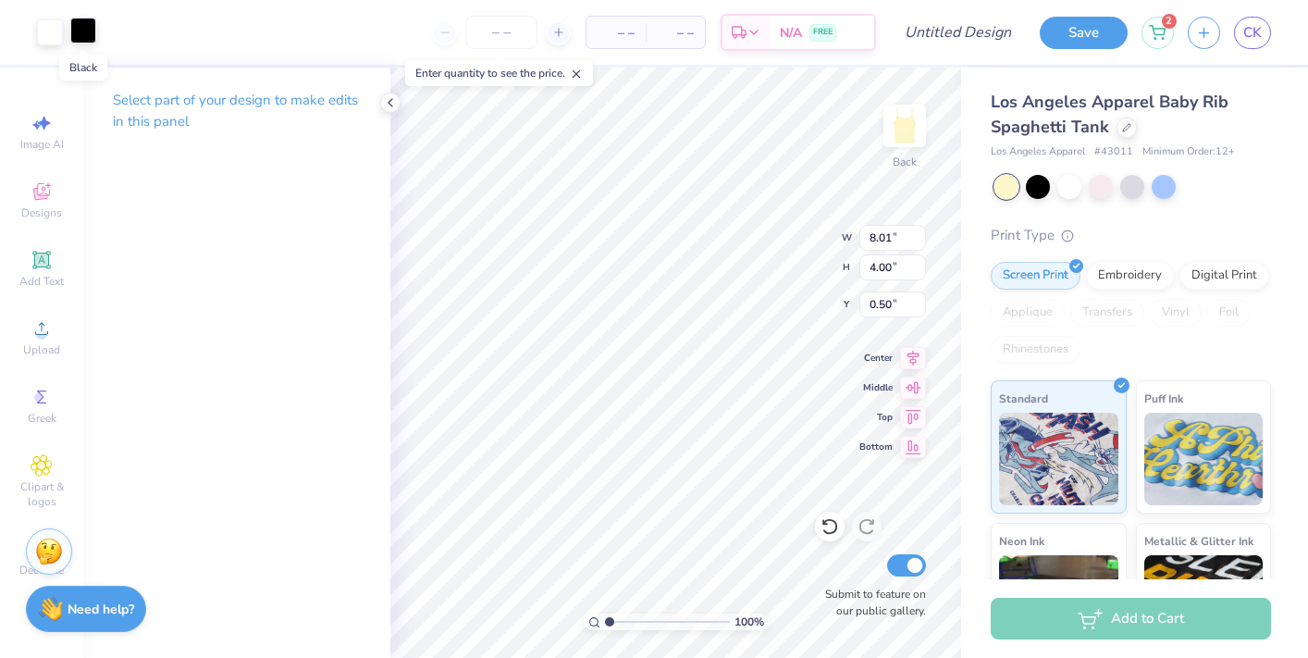
click at [72, 26] on div at bounding box center [83, 31] width 26 height 26
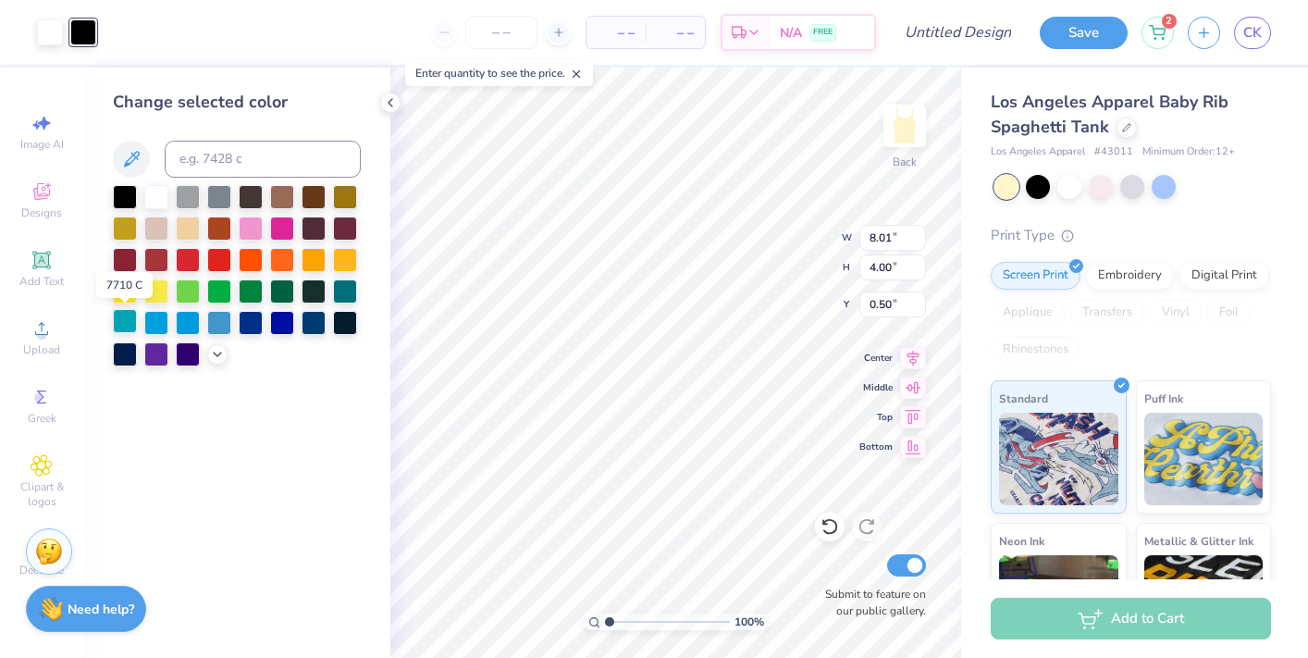
click at [136, 321] on div at bounding box center [125, 321] width 24 height 24
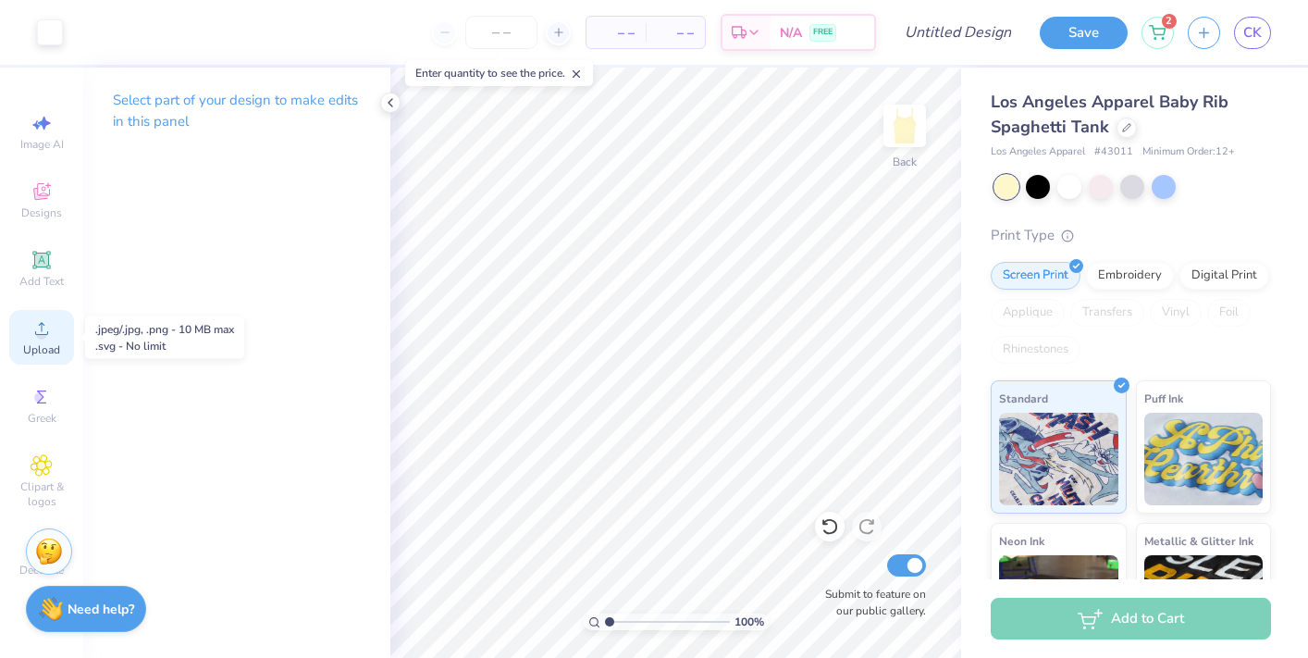
click at [41, 327] on icon at bounding box center [41, 328] width 13 height 13
click at [43, 345] on span "Upload" at bounding box center [41, 349] width 37 height 15
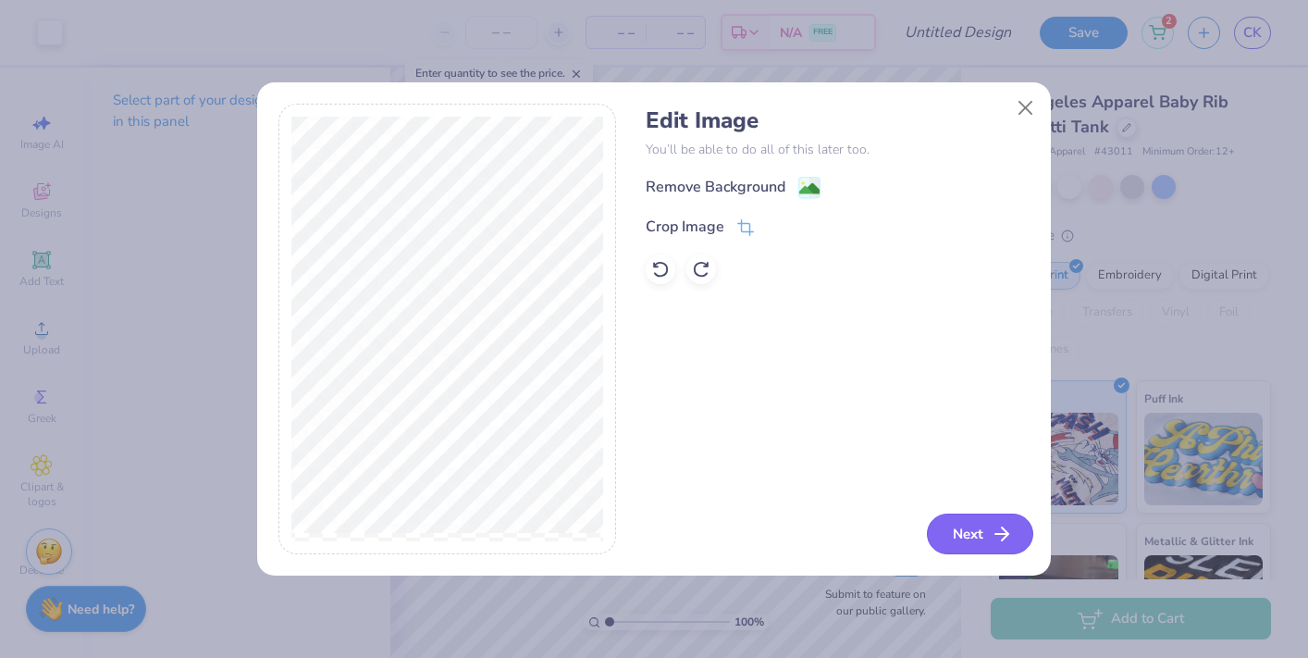
click at [975, 541] on button "Next" at bounding box center [980, 533] width 106 height 41
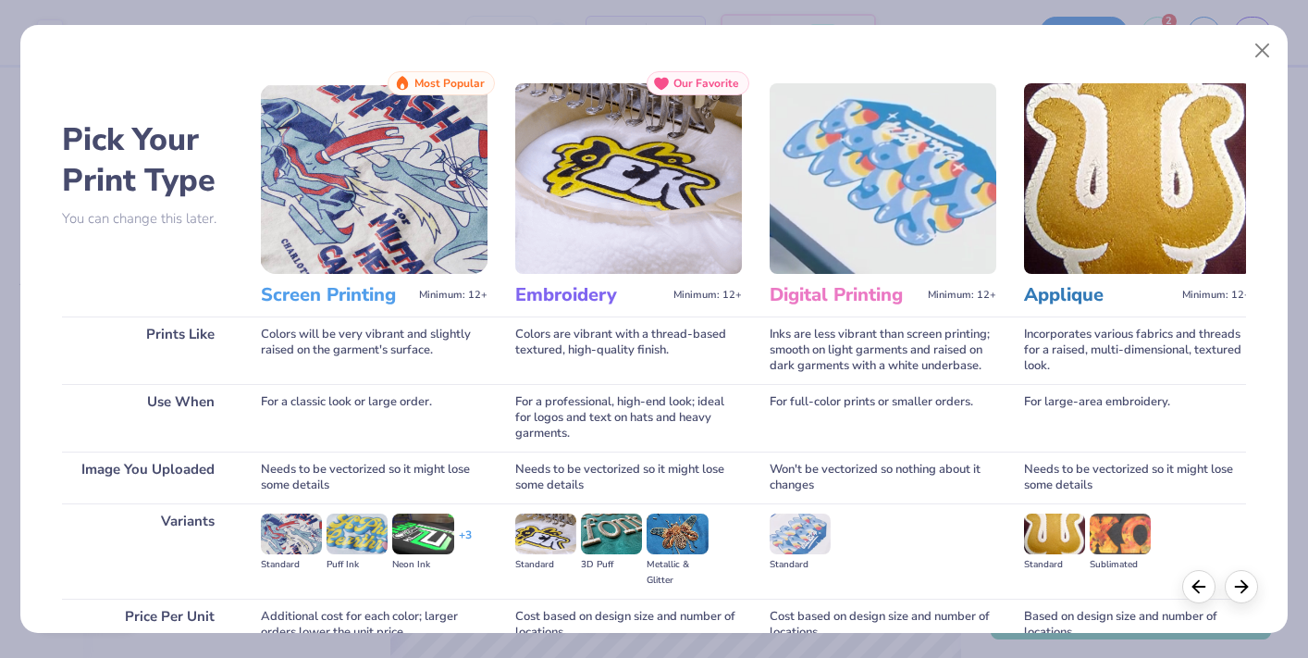
scroll to position [156, 0]
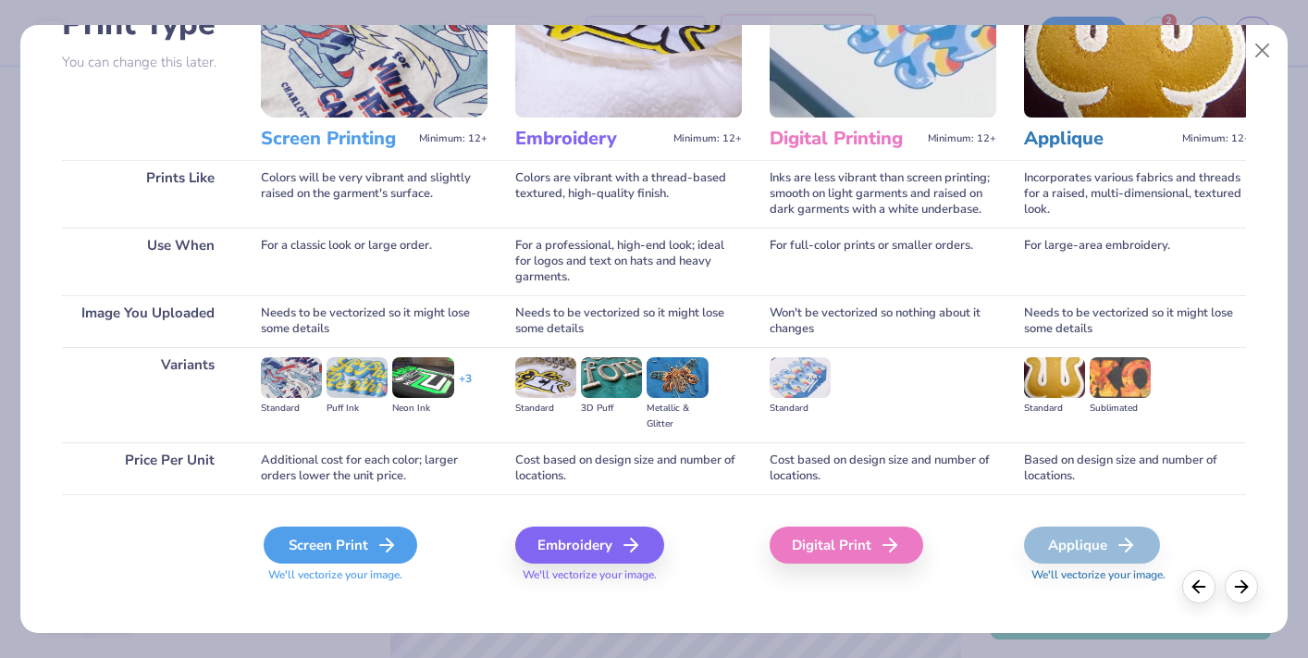
click at [383, 534] on icon at bounding box center [387, 545] width 22 height 22
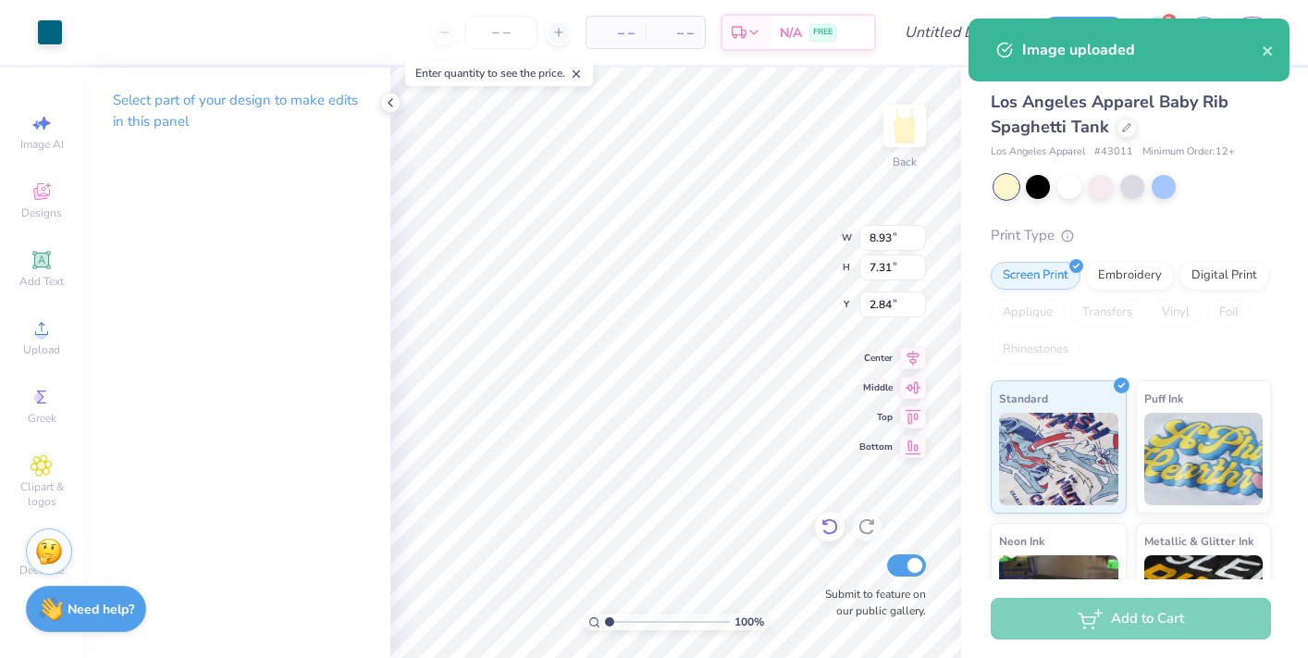
type input "5.39"
type input "4.42"
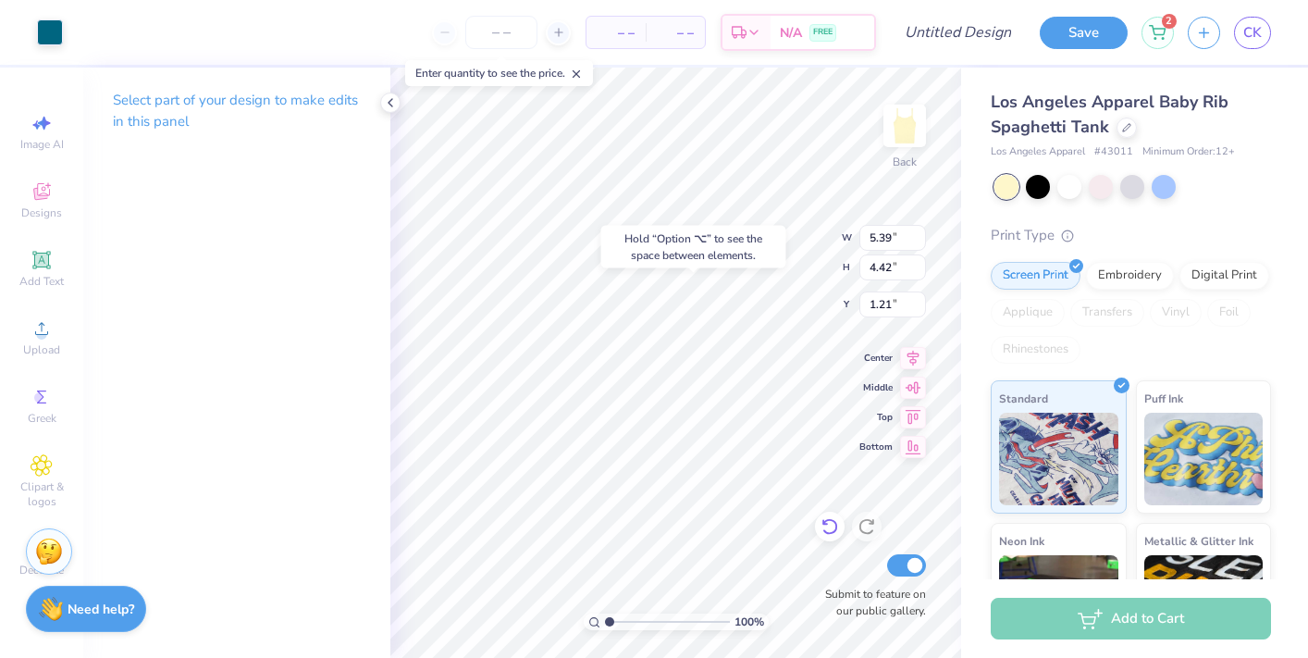
type input "1.21"
click at [919, 355] on icon at bounding box center [913, 355] width 26 height 22
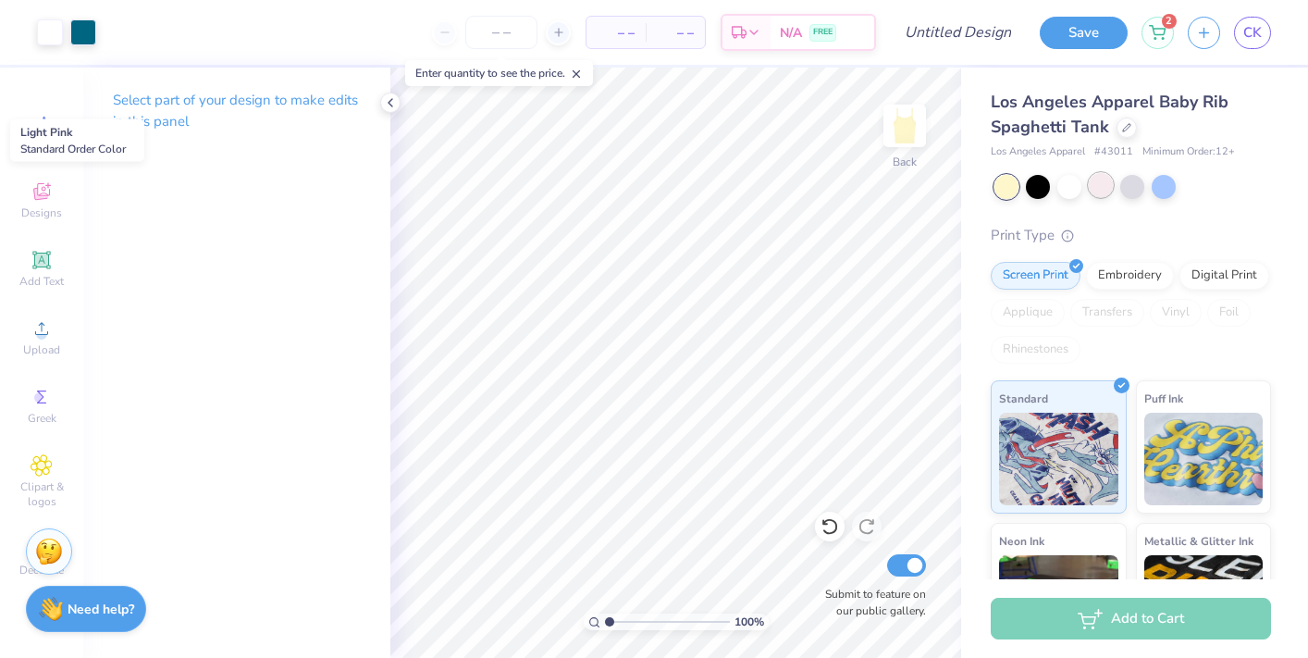
click at [1101, 189] on div at bounding box center [1101, 185] width 24 height 24
click at [1062, 188] on div at bounding box center [1069, 185] width 24 height 24
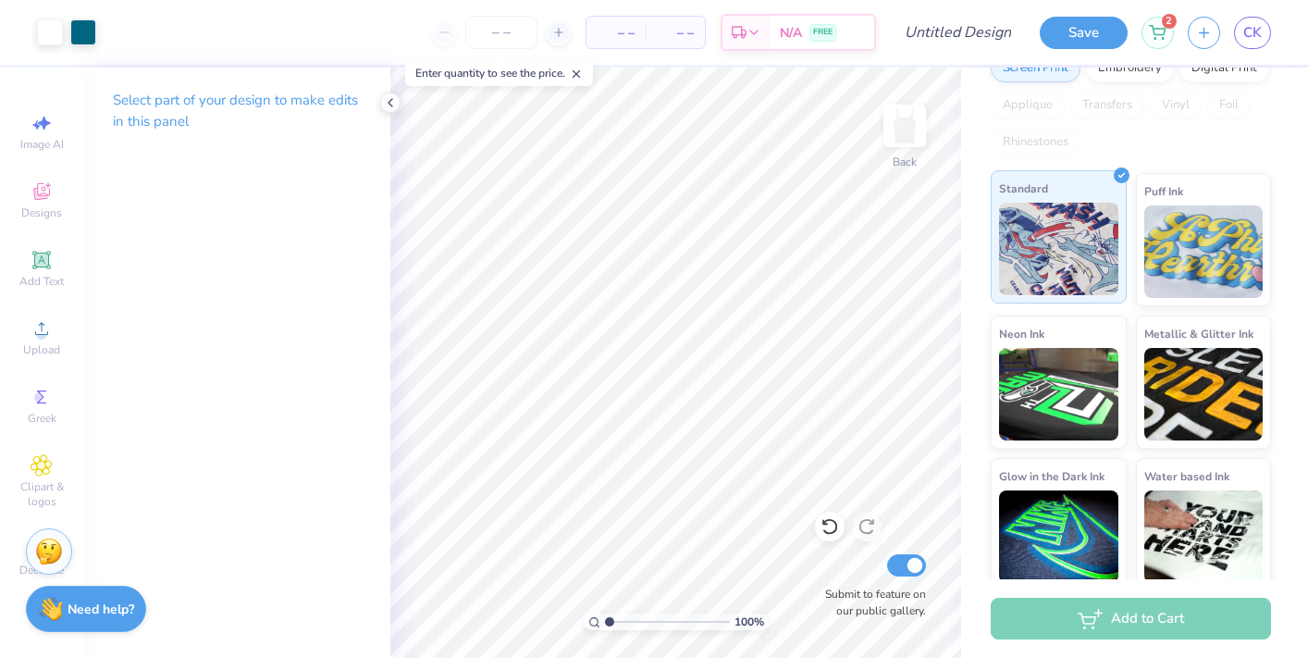
scroll to position [212, 0]
